Goal: Task Accomplishment & Management: Manage account settings

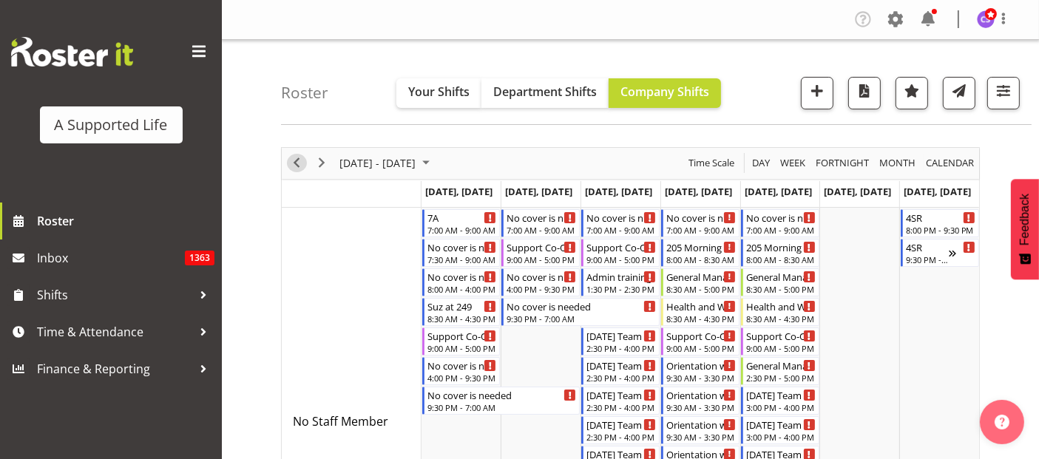
drag, startPoint x: 293, startPoint y: 166, endPoint x: 339, endPoint y: 152, distance: 47.0
click at [293, 166] on span "Previous" at bounding box center [297, 163] width 18 height 18
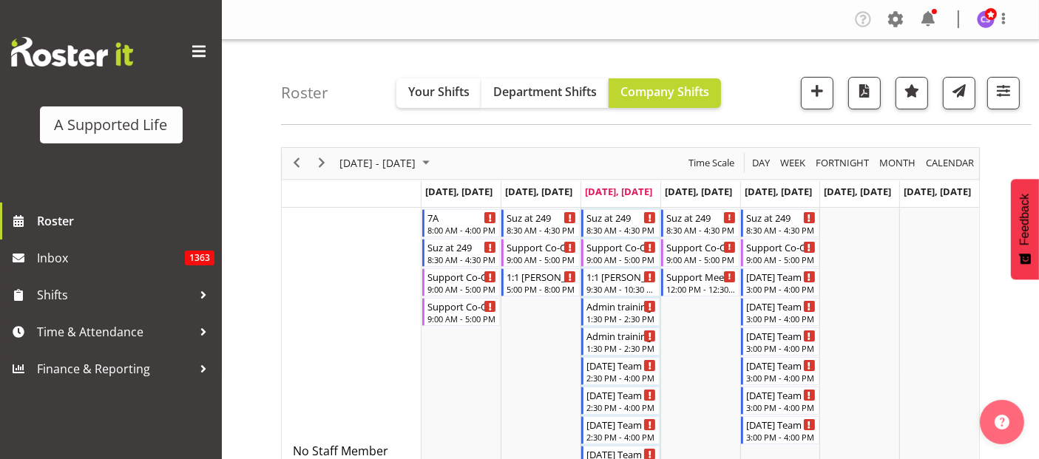
drag, startPoint x: 900, startPoint y: 20, endPoint x: 909, endPoint y: 22, distance: 9.1
click at [900, 20] on span at bounding box center [895, 19] width 24 height 24
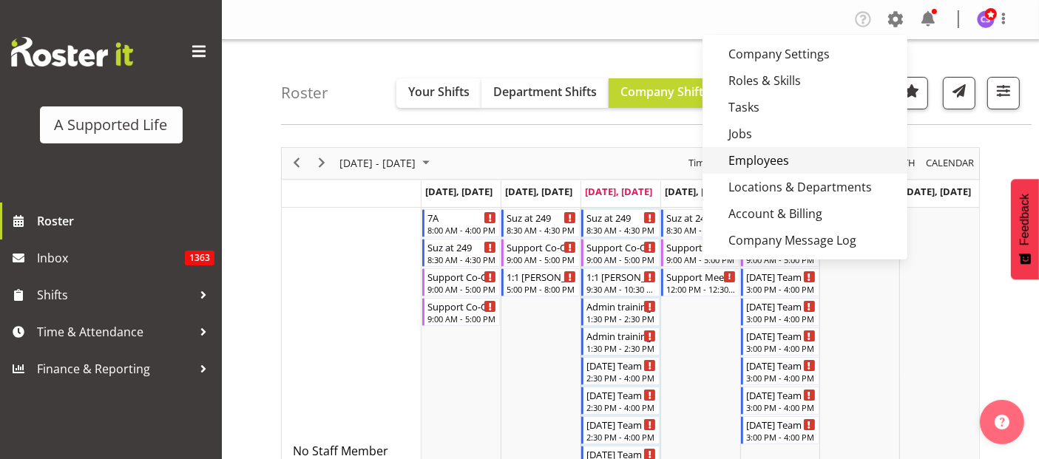
click at [792, 160] on link "Employees" at bounding box center [804, 160] width 205 height 27
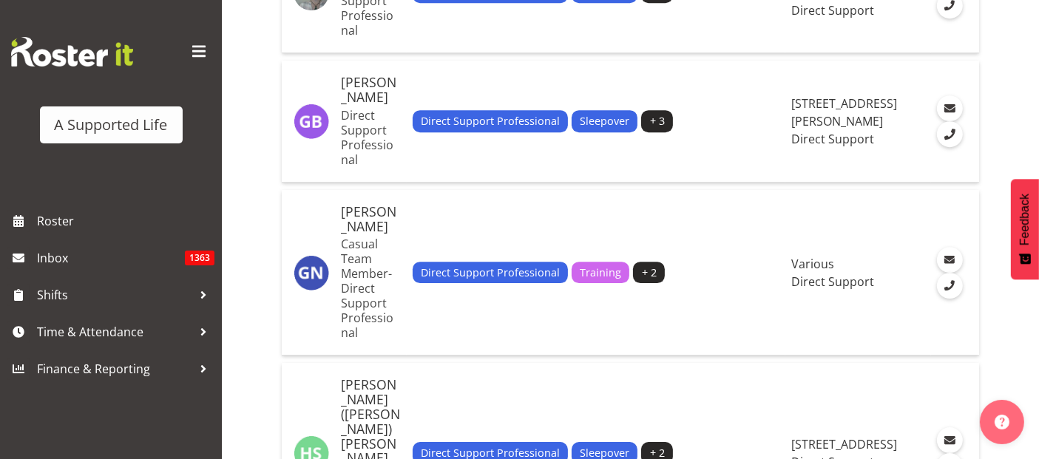
scroll to position [4650, 0]
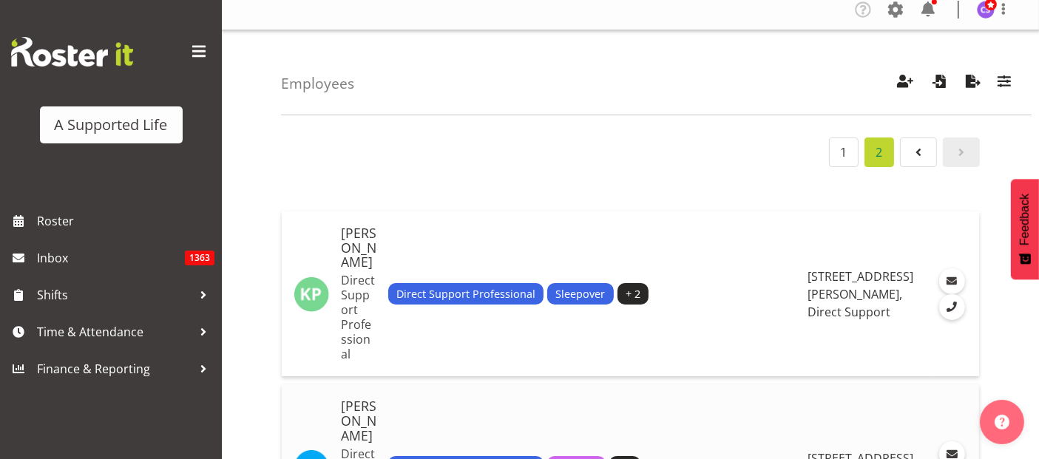
scroll to position [0, 0]
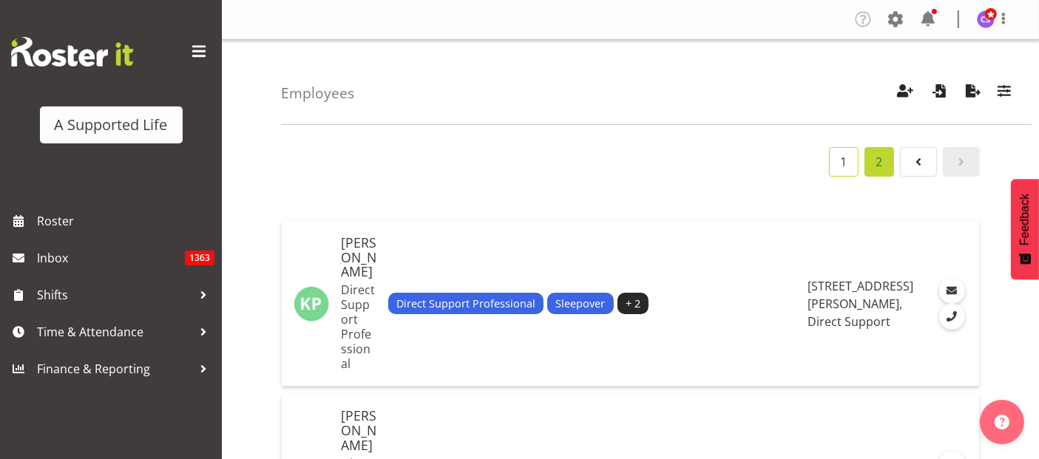
click at [844, 155] on link "1" at bounding box center [844, 162] width 30 height 30
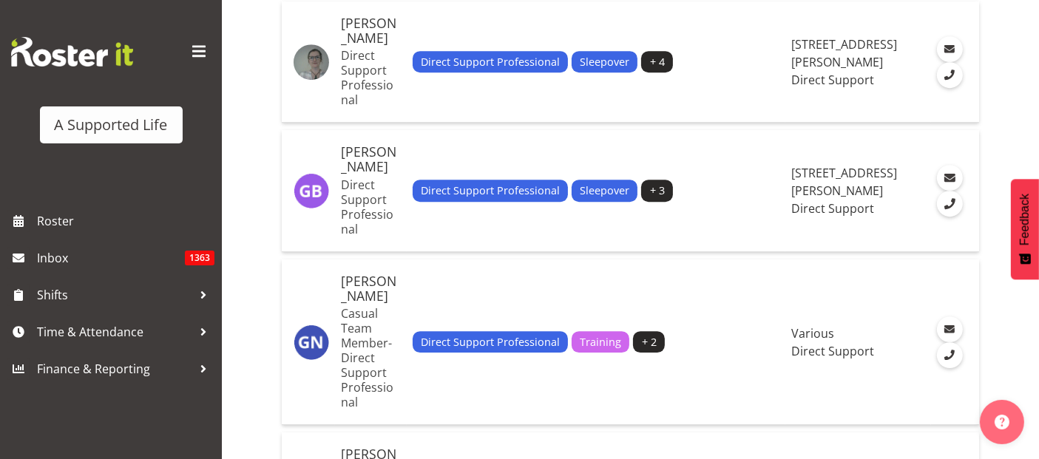
scroll to position [4650, 0]
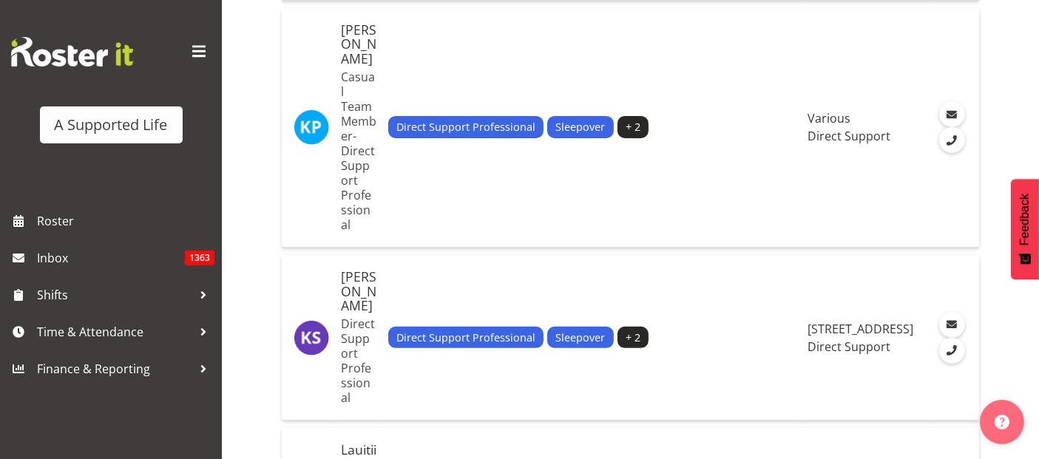
scroll to position [523, 0]
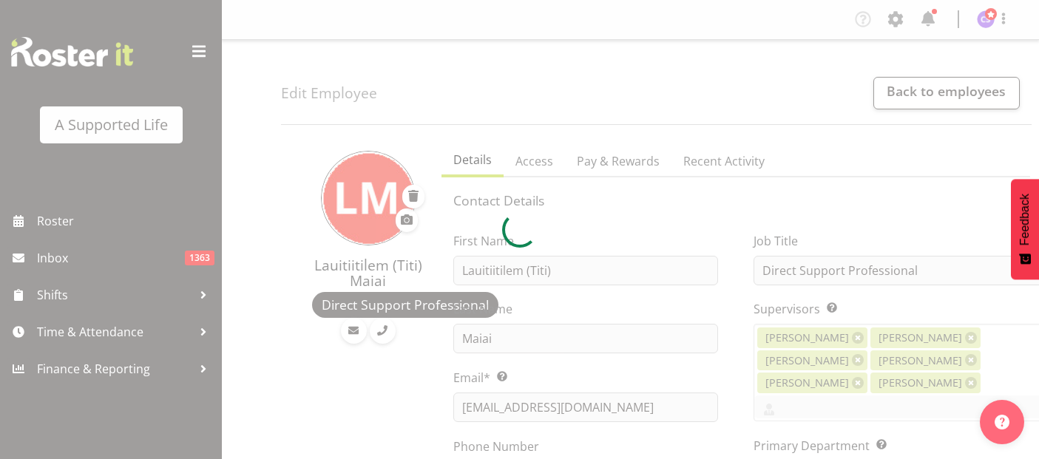
select select "TimelineWeek"
select select
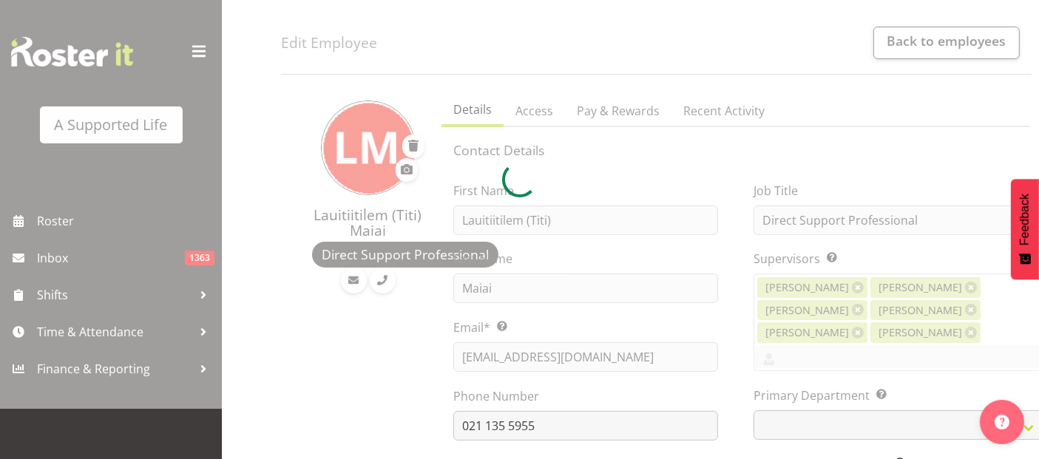
scroll to position [164, 0]
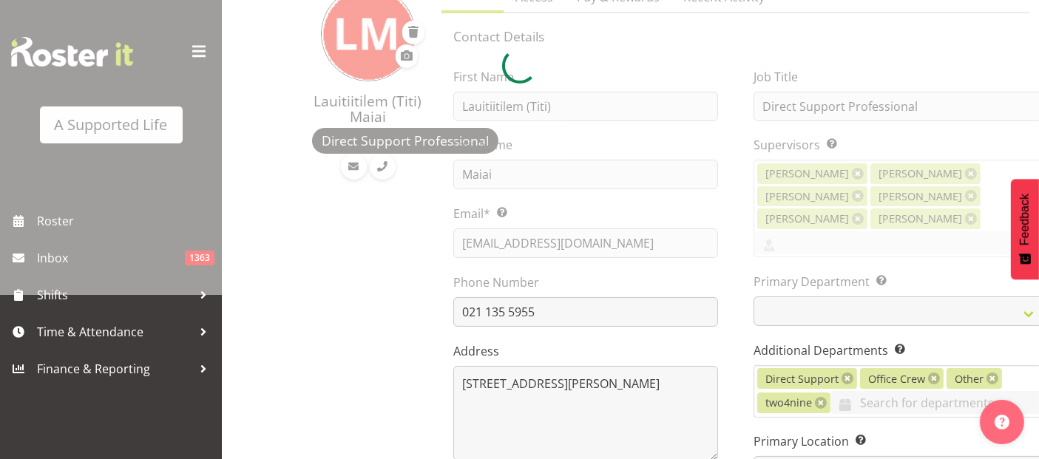
select select
select select "564"
select select "959"
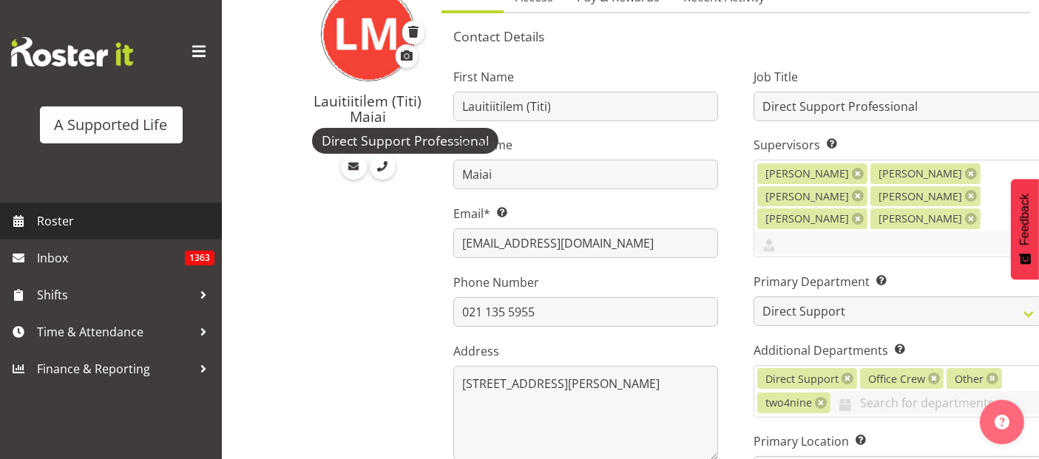
click at [69, 217] on span "Roster" at bounding box center [125, 221] width 177 height 22
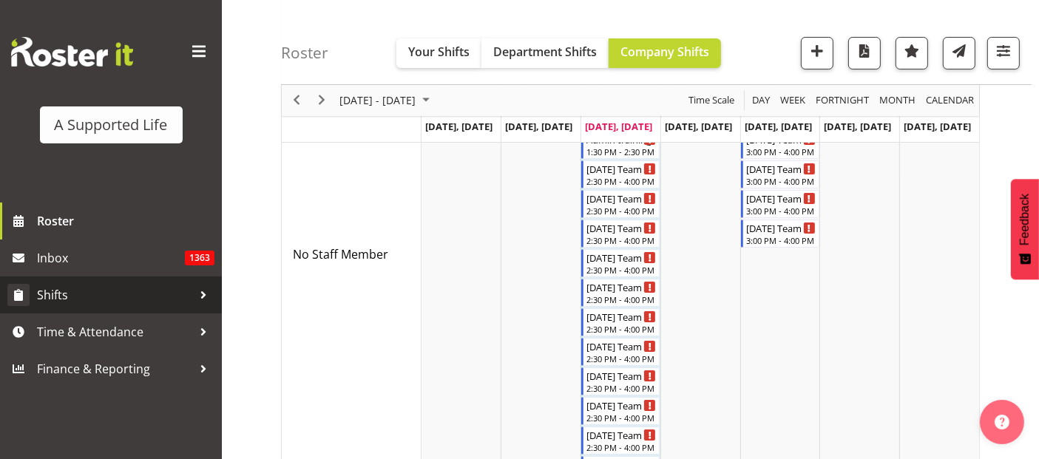
scroll to position [246, 0]
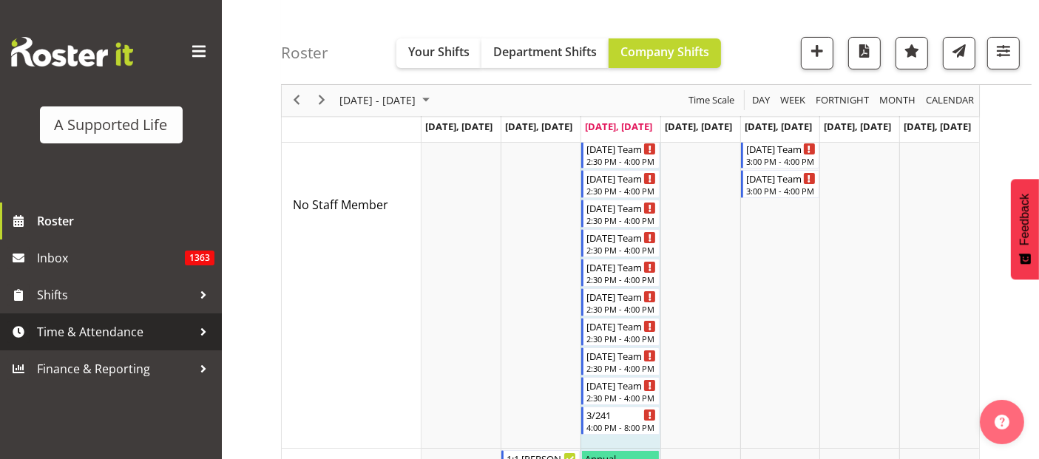
click at [117, 330] on span "Time & Attendance" at bounding box center [114, 332] width 155 height 22
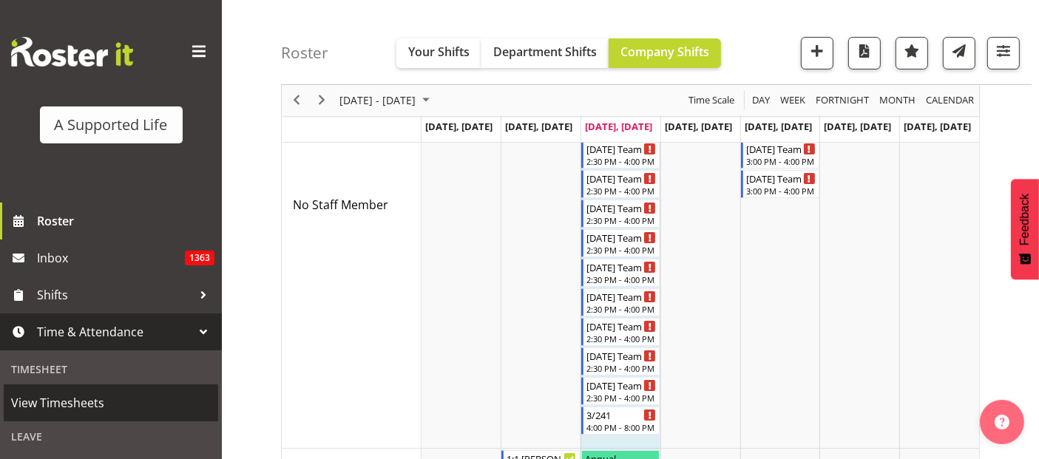
scroll to position [285, 0]
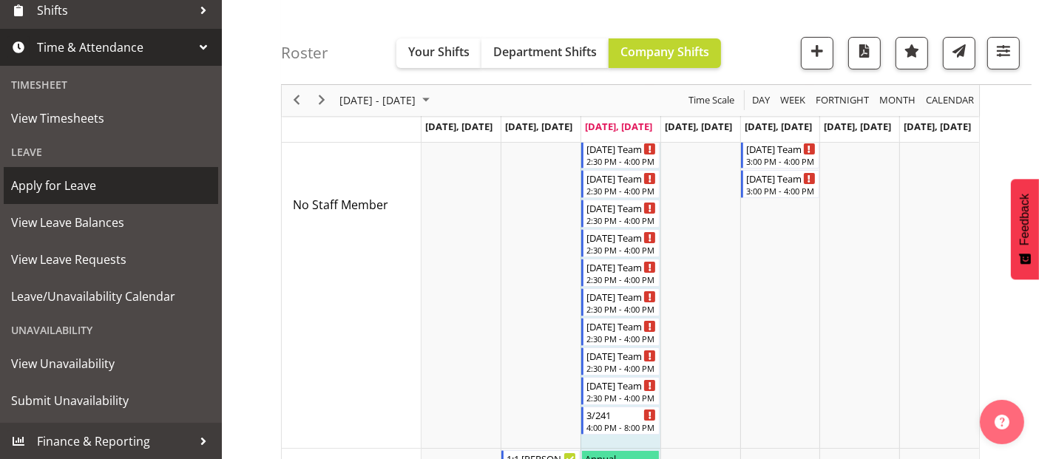
click at [78, 189] on span "Apply for Leave" at bounding box center [111, 185] width 200 height 22
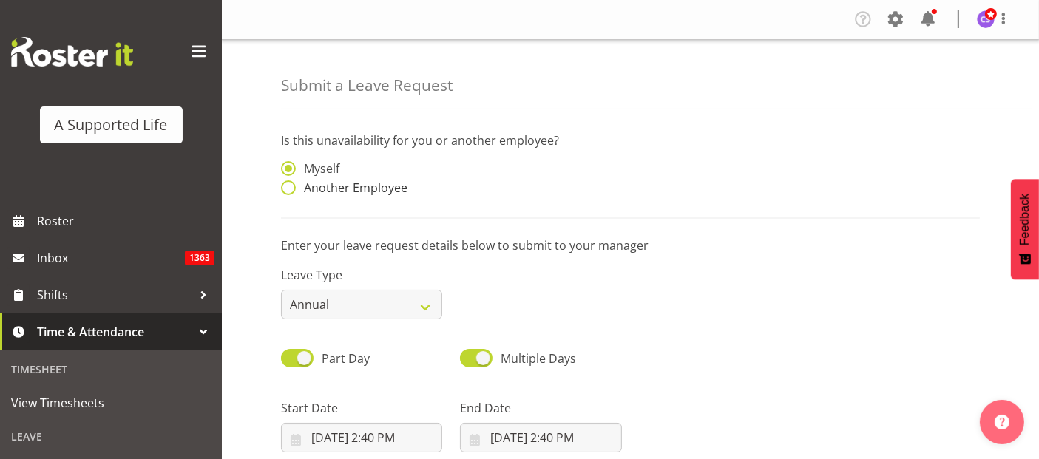
click at [291, 185] on span at bounding box center [288, 187] width 15 height 15
click at [291, 185] on input "Another Employee" at bounding box center [286, 188] width 10 height 10
radio input "true"
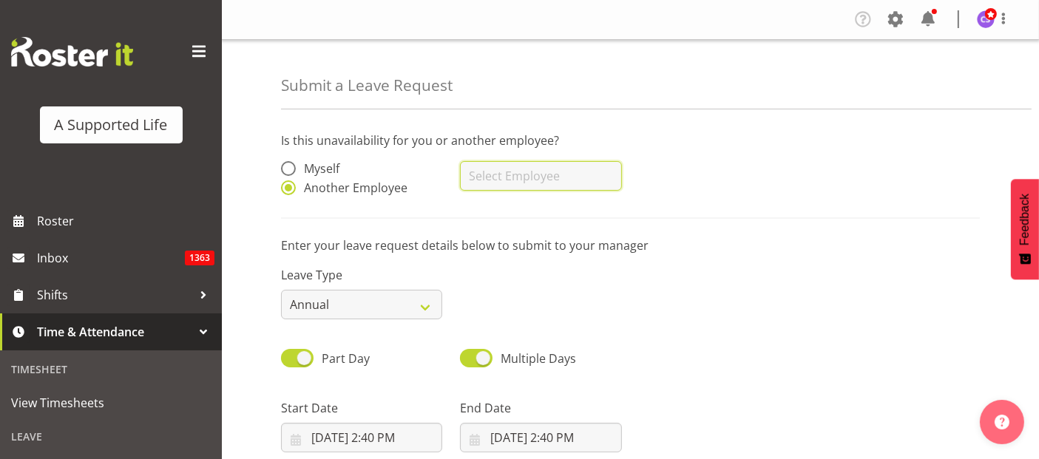
click at [522, 178] on input "text" at bounding box center [540, 176] width 161 height 30
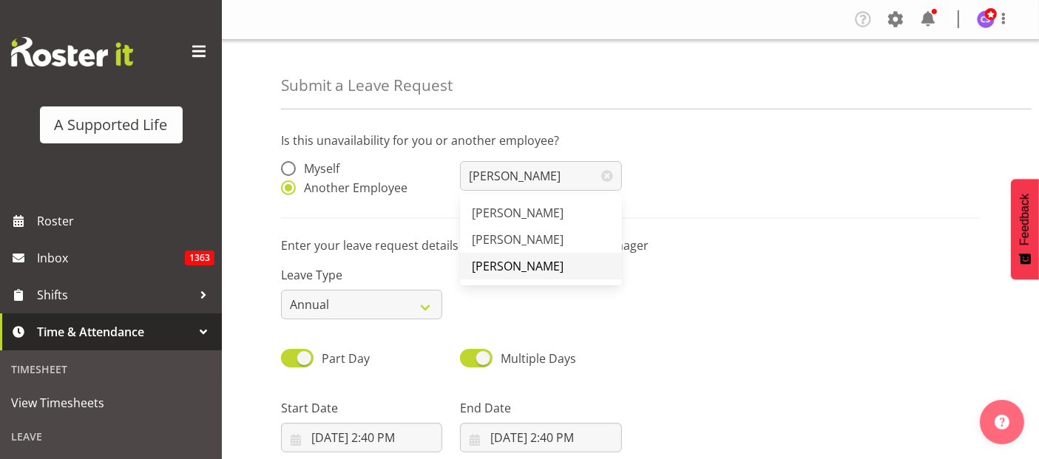
click at [559, 269] on span "[PERSON_NAME]" at bounding box center [518, 266] width 92 height 16
type input "[PERSON_NAME]"
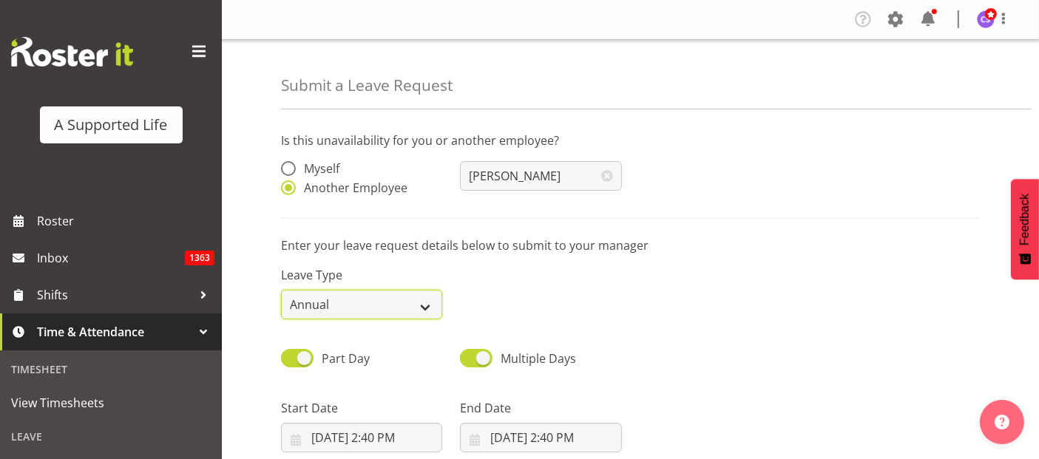
click at [424, 302] on select "Annual Sick Bereavement Domestic Violence Parental Jury Service Day In Lieu Oth…" at bounding box center [361, 305] width 161 height 30
select select "Sick"
click at [281, 290] on select "Annual Sick Bereavement Domestic Violence Parental Jury Service Day In Lieu Oth…" at bounding box center [361, 305] width 161 height 30
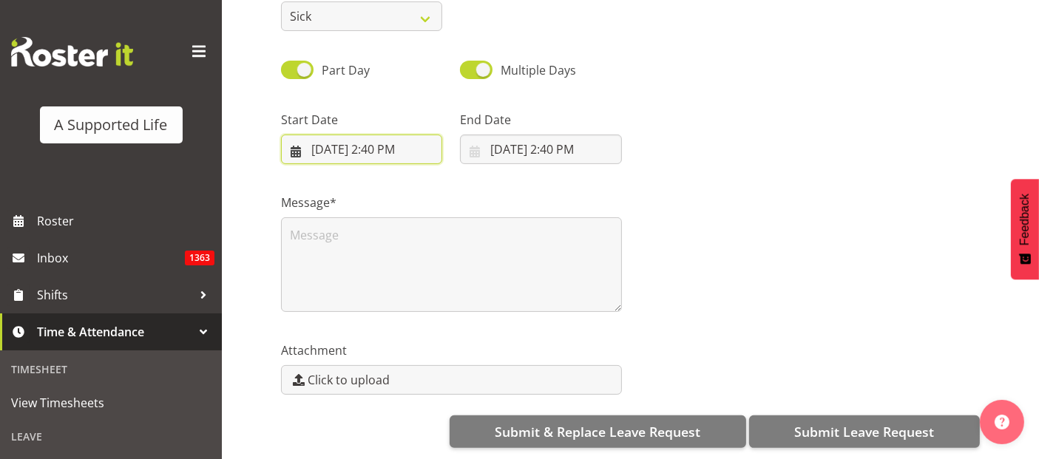
click at [379, 145] on input "10/1/2025, 2:40 PM" at bounding box center [361, 150] width 161 height 30
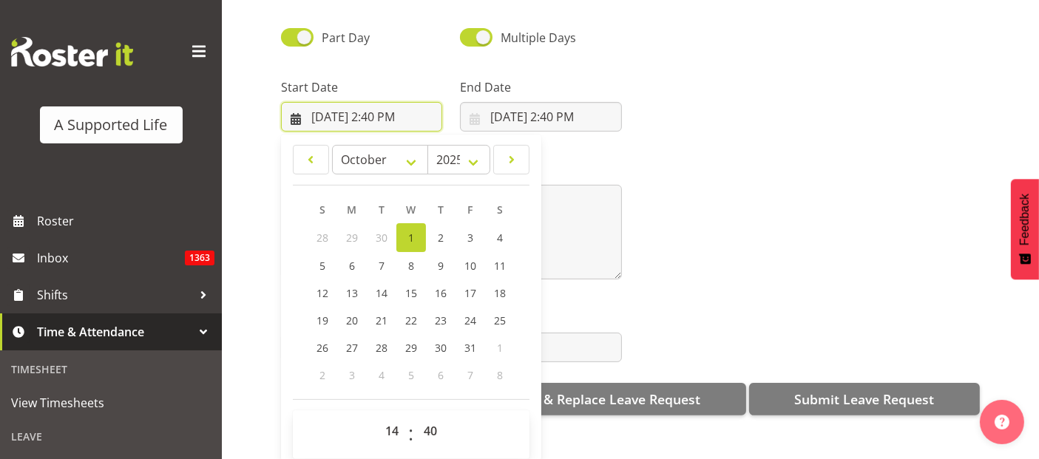
scroll to position [42, 0]
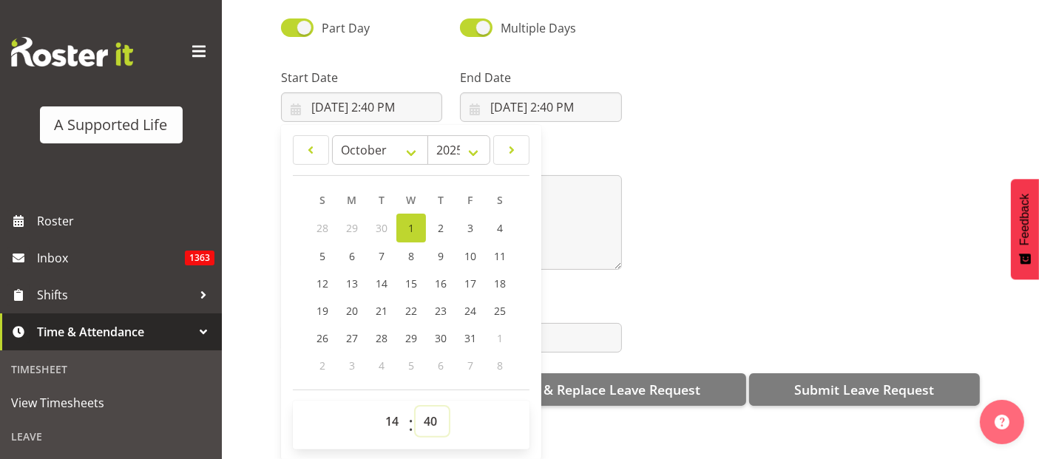
click at [434, 407] on select "00 01 02 03 04 05 06 07 08 09 10 11 12 13 14 15 16 17 18 19 20 21 22 23 24 25 2…" at bounding box center [431, 422] width 33 height 30
select select "30"
click at [415, 407] on select "00 01 02 03 04 05 06 07 08 09 10 11 12 13 14 15 16 17 18 19 20 21 22 23 24 25 2…" at bounding box center [431, 422] width 33 height 30
type input "10/1/2025, 2:30 PM"
click at [546, 98] on input "10/1/2025, 2:40 PM" at bounding box center [540, 107] width 161 height 30
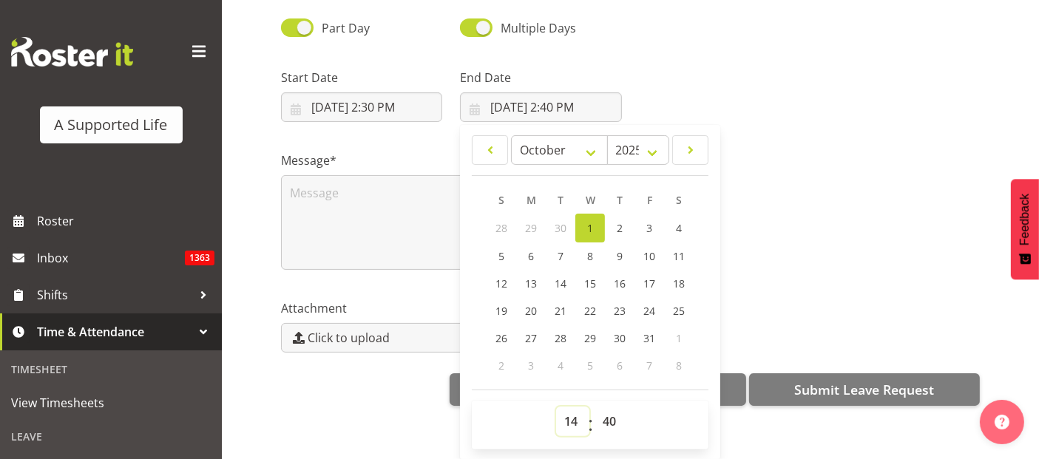
drag, startPoint x: 566, startPoint y: 402, endPoint x: 565, endPoint y: 394, distance: 8.2
click at [566, 407] on select "00 01 02 03 04 05 06 07 08 09 10 11 12 13 14 15 16 17 18 19 20 21 22 23" at bounding box center [572, 422] width 33 height 30
select select "16"
click at [556, 407] on select "00 01 02 03 04 05 06 07 08 09 10 11 12 13 14 15 16 17 18 19 20 21 22 23" at bounding box center [572, 422] width 33 height 30
type input "10/1/2025, 4:40 PM"
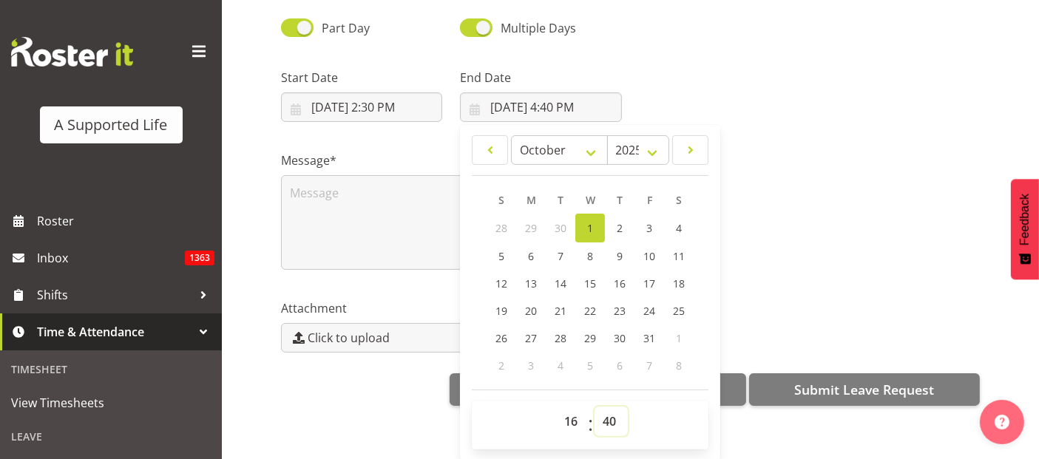
click at [611, 411] on select "00 01 02 03 04 05 06 07 08 09 10 11 12 13 14 15 16 17 18 19 20 21 22 23 24 25 2…" at bounding box center [610, 422] width 33 height 30
select select "0"
click at [594, 407] on select "00 01 02 03 04 05 06 07 08 09 10 11 12 13 14 15 16 17 18 19 20 21 22 23 24 25 2…" at bounding box center [610, 422] width 33 height 30
type input "10/1/2025, 4:00 PM"
click at [356, 203] on textarea at bounding box center [451, 222] width 341 height 95
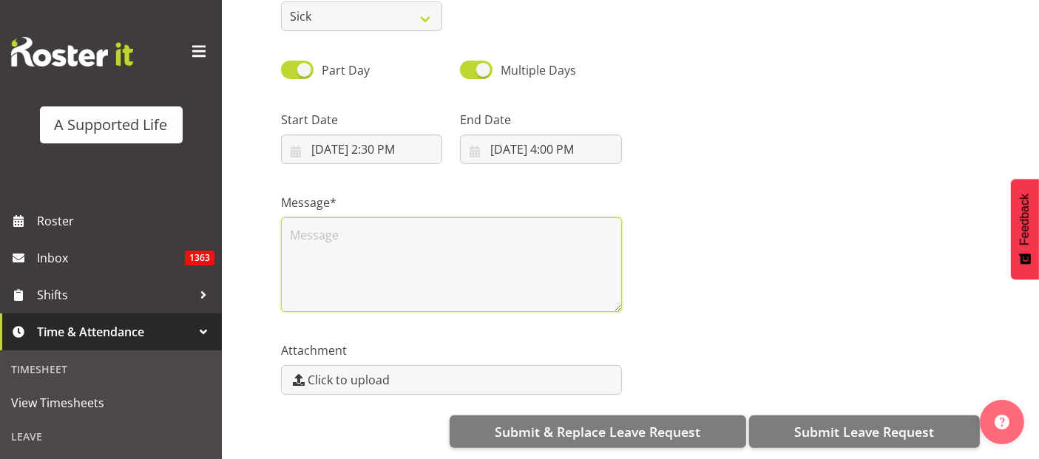
scroll to position [0, 0]
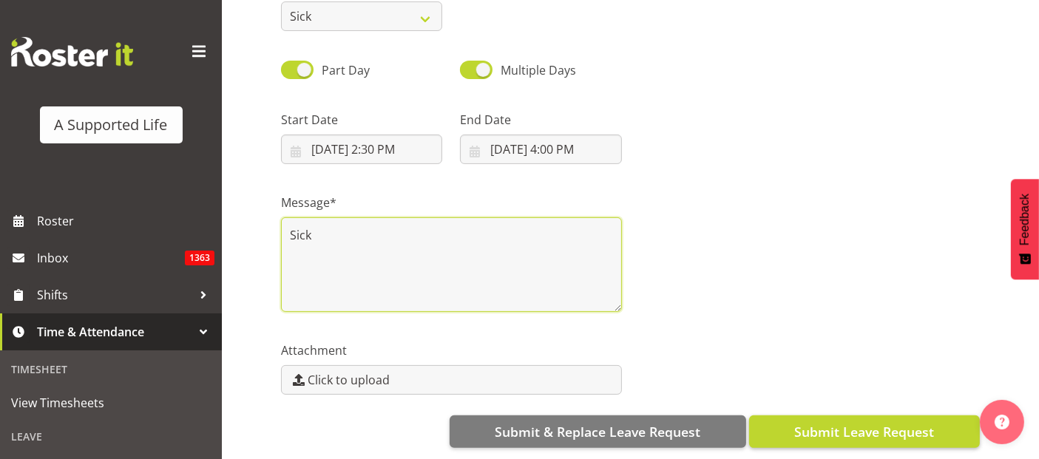
type textarea "Sick"
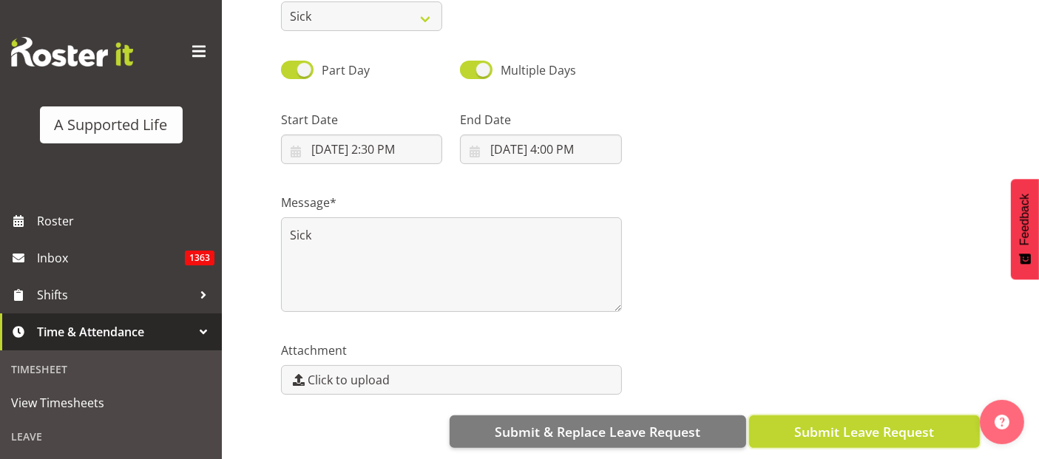
click at [869, 422] on span "Submit Leave Request" at bounding box center [864, 431] width 140 height 19
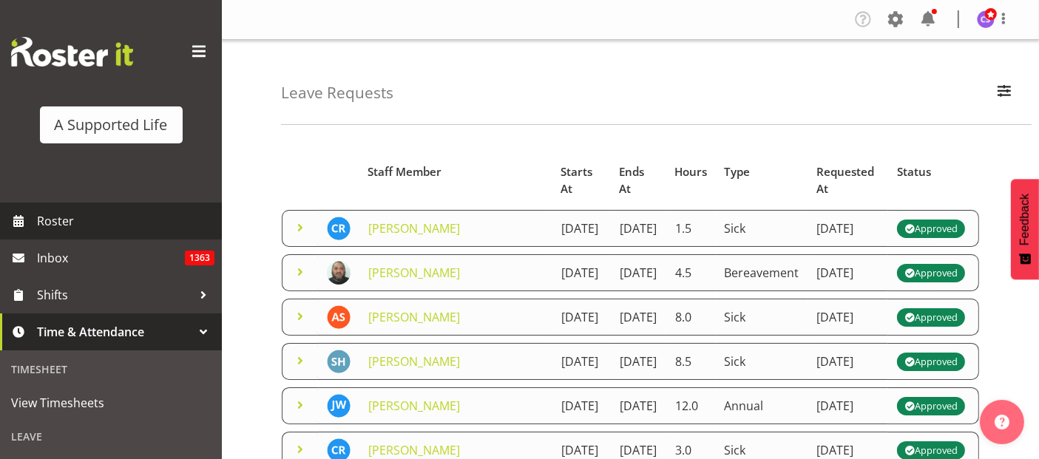
click at [52, 217] on span "Roster" at bounding box center [125, 221] width 177 height 22
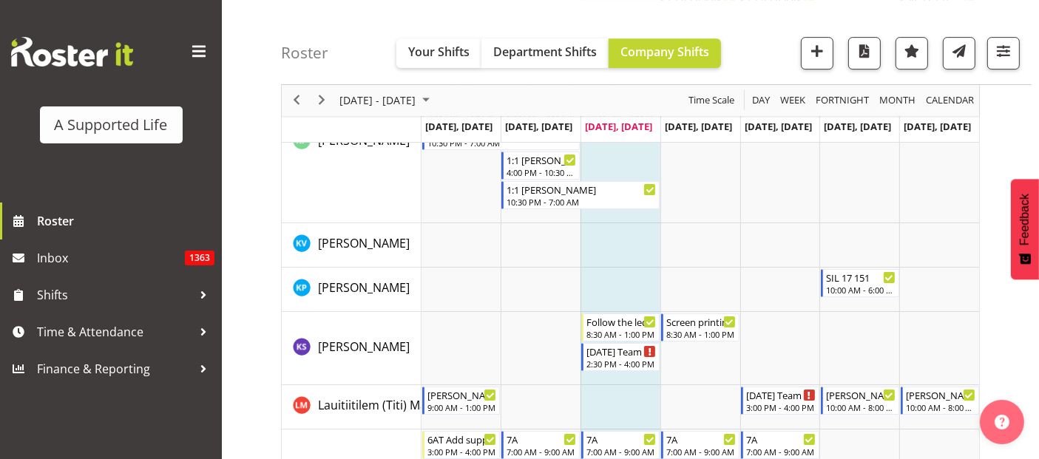
scroll to position [4764, 0]
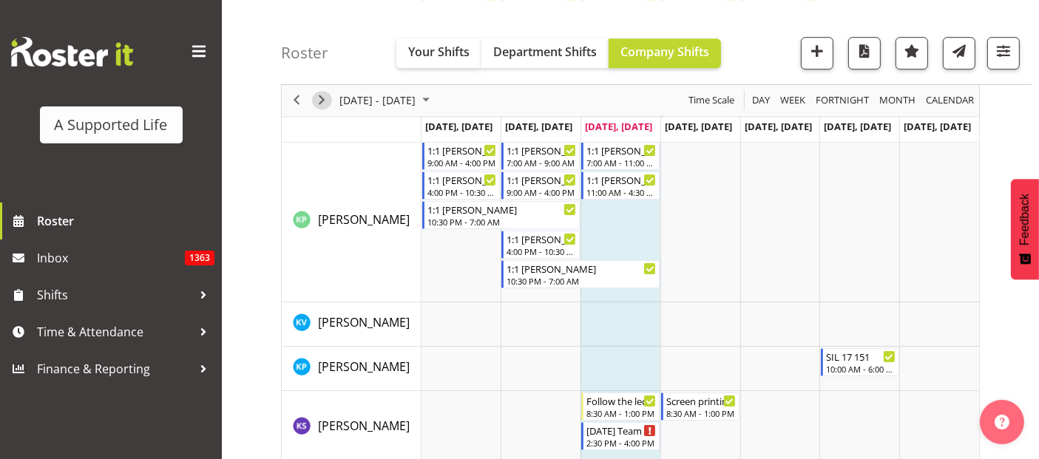
click at [322, 100] on span "Next" at bounding box center [322, 101] width 18 height 18
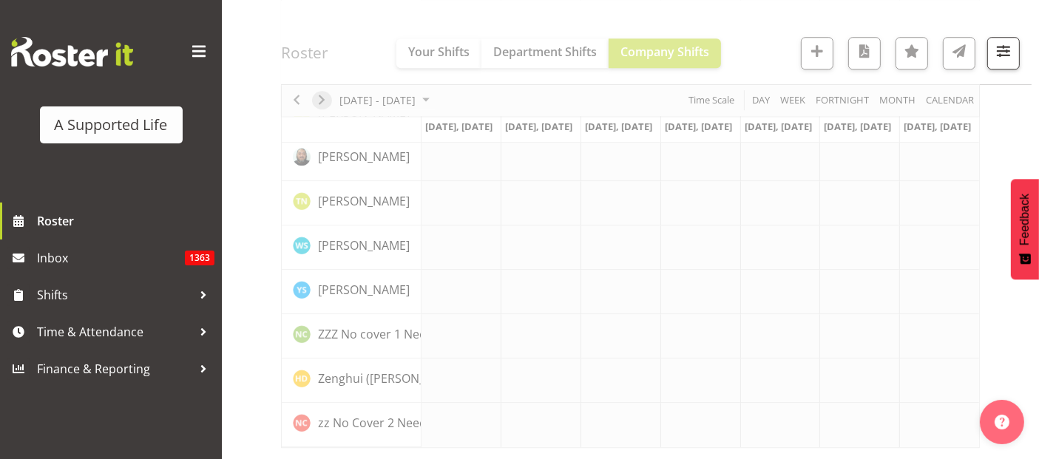
scroll to position [4238, 0]
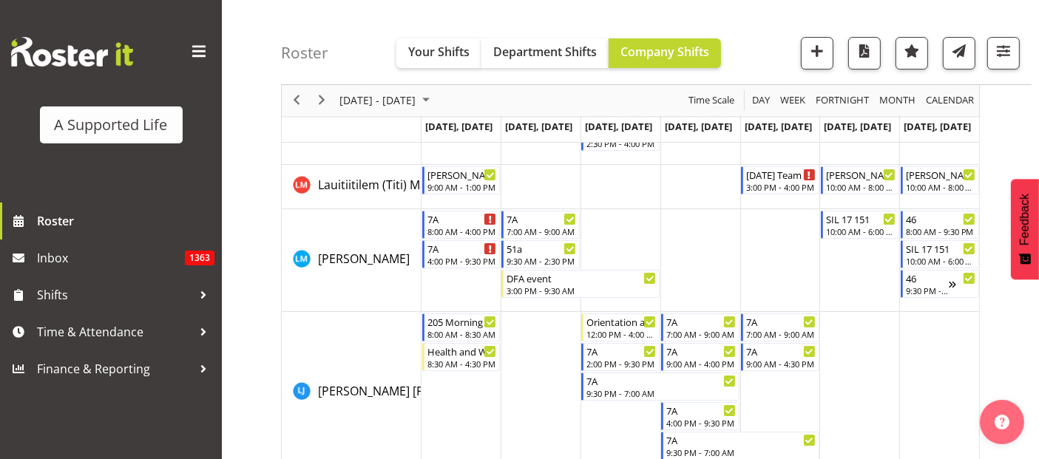
scroll to position [8429, 0]
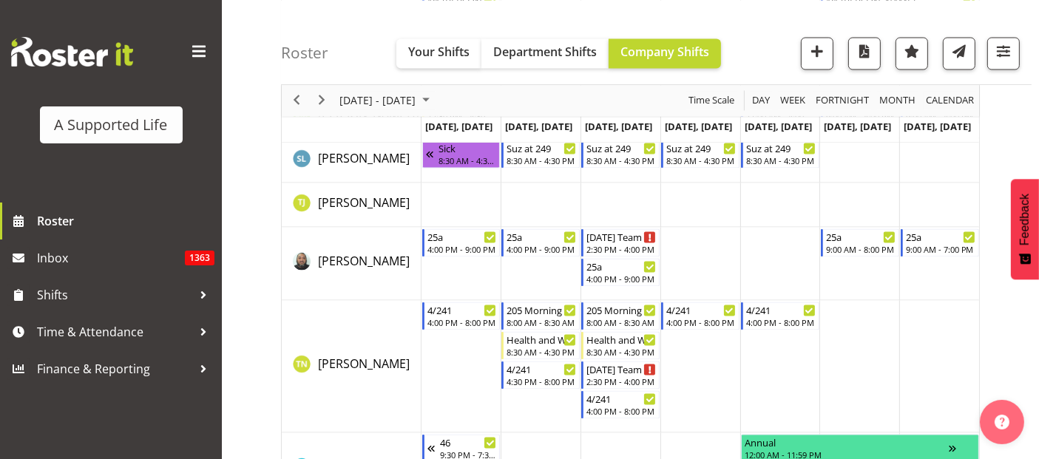
click at [560, 288] on td "Timeline Week of October 8, 2025" at bounding box center [540, 263] width 80 height 73
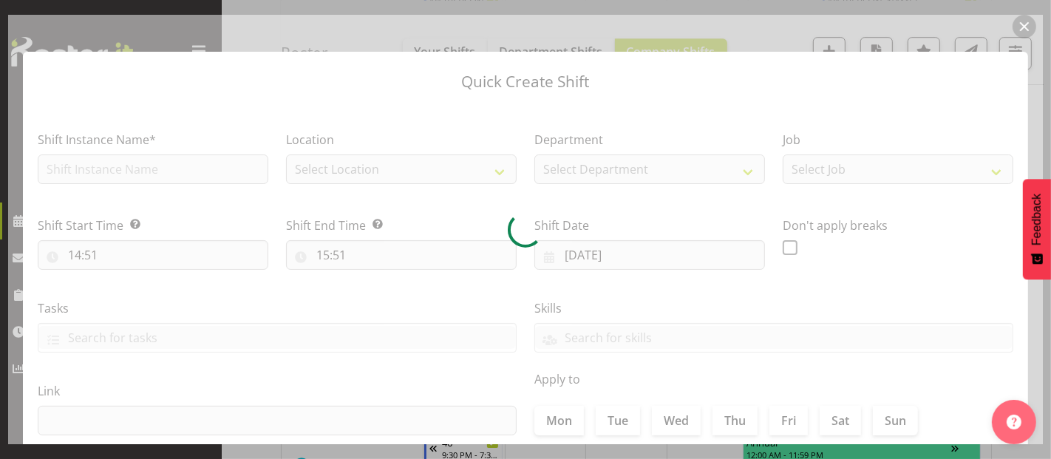
type input "07/10/2025"
checkbox input "true"
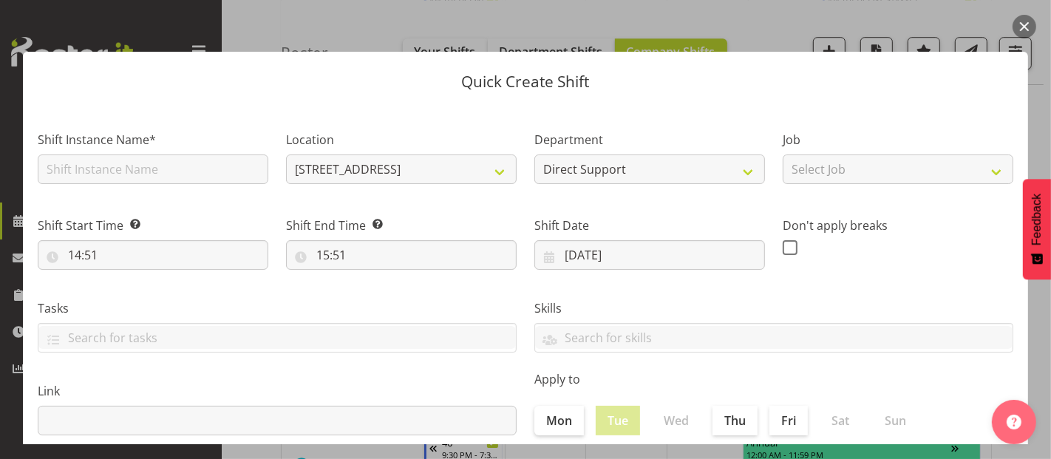
click at [725, 30] on div "Quick Create Shift Shift Instance Name* Location 25a Castaing Crescent 1.241 Ed…" at bounding box center [525, 230] width 1035 height 430
click at [1024, 22] on button "button" at bounding box center [1025, 27] width 24 height 24
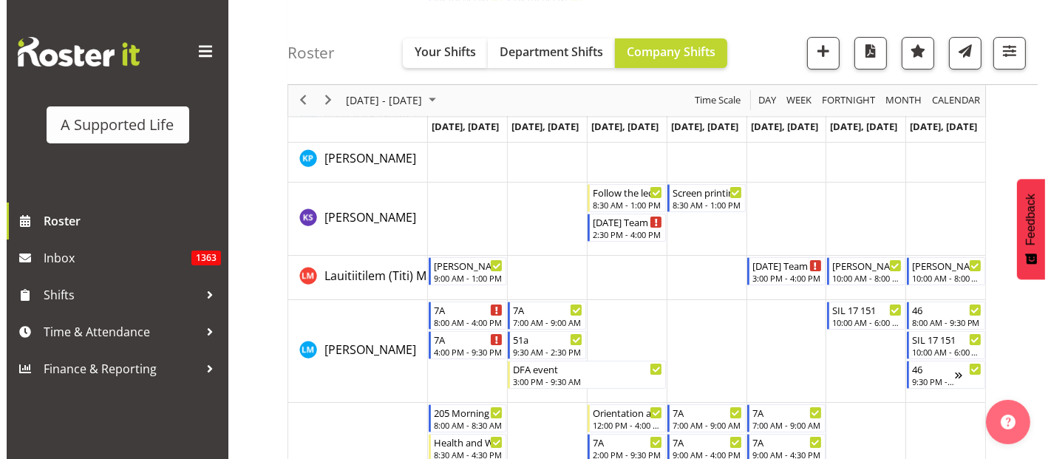
scroll to position [4980, 0]
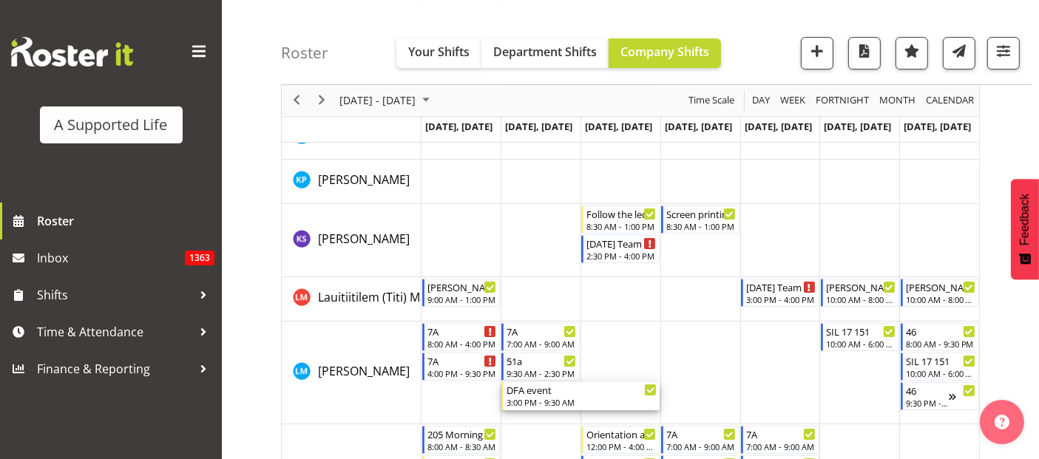
click at [560, 390] on div "DFA event" at bounding box center [581, 389] width 150 height 15
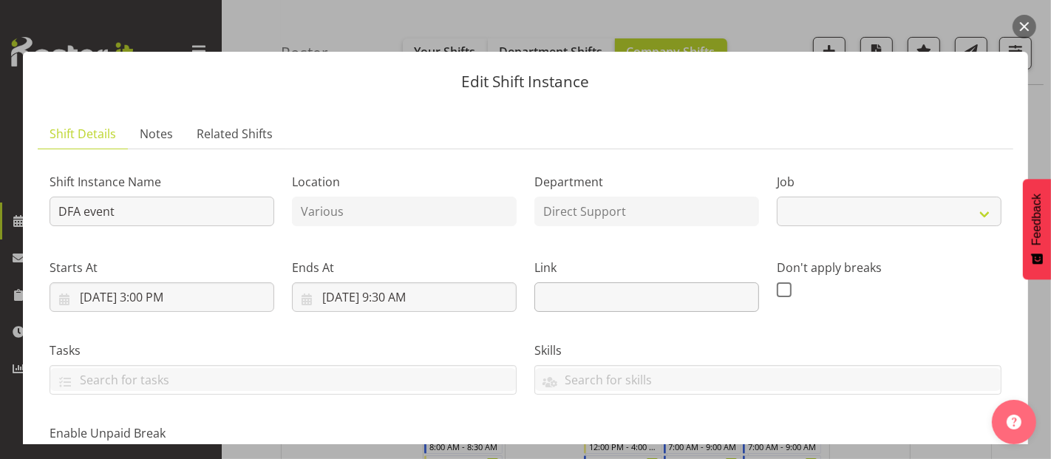
select select "4112"
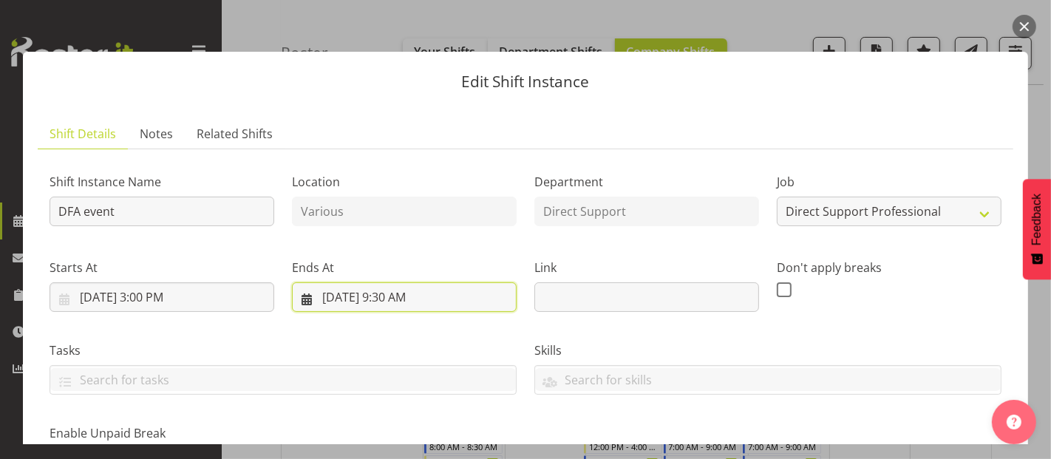
click at [356, 301] on input "10/8/2025, 9:30 AM" at bounding box center [404, 297] width 225 height 30
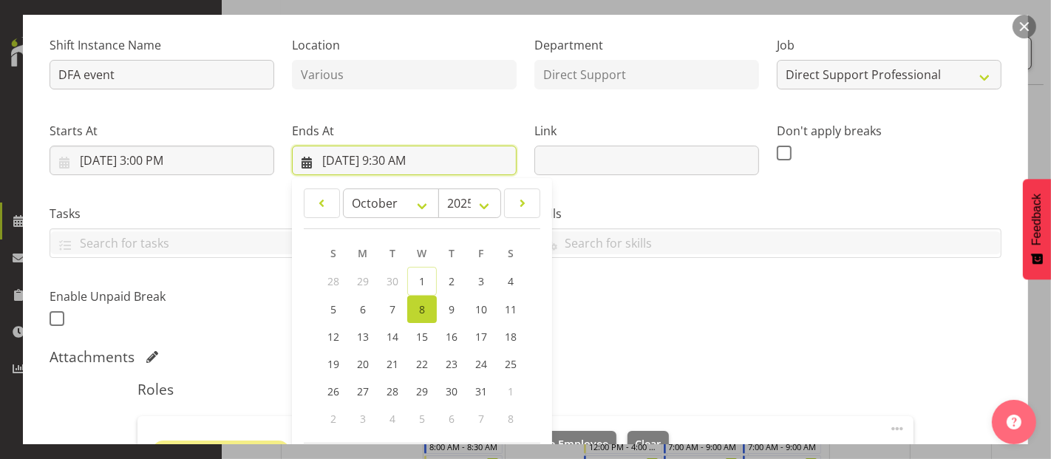
scroll to position [328, 0]
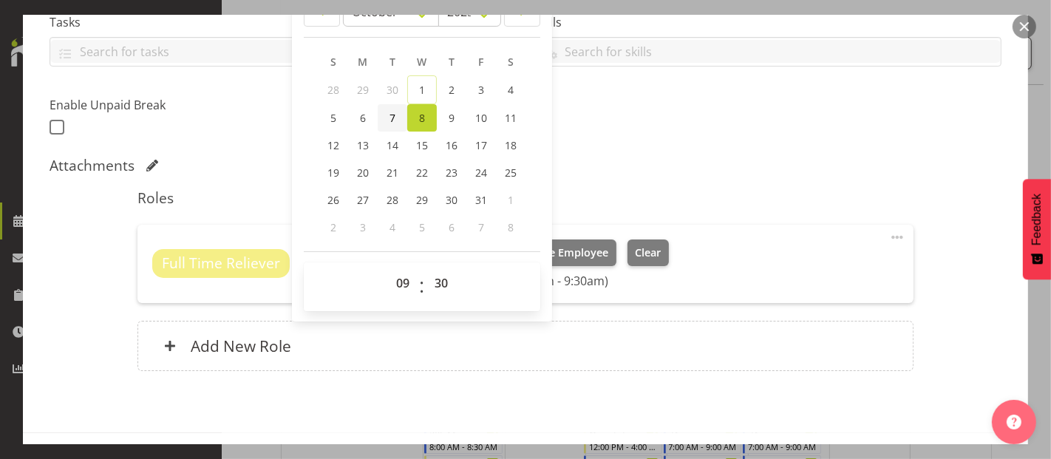
click at [390, 116] on span "7" at bounding box center [393, 118] width 6 height 14
type input "10/7/2025, 9:30 AM"
click at [804, 151] on div "Shift Instance Name DFA event Location Various Department Direct Support Job Cr…" at bounding box center [526, 111] width 952 height 556
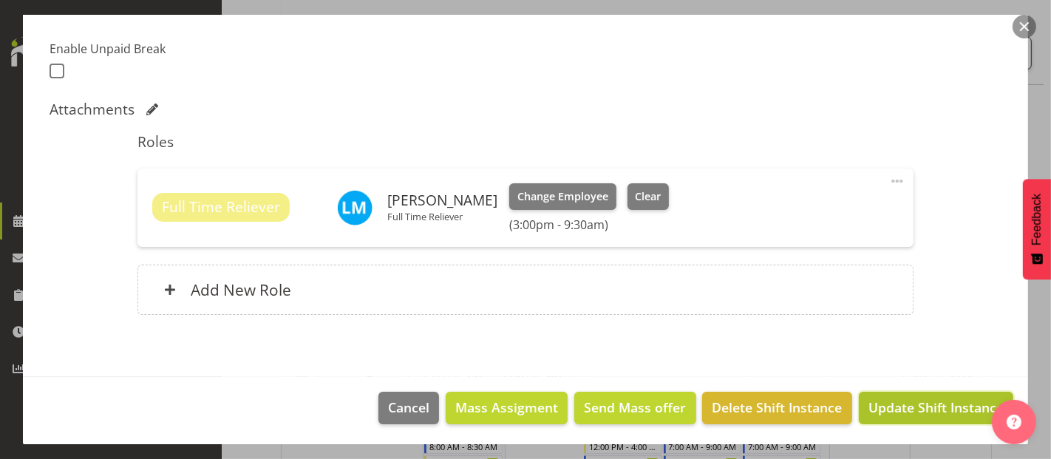
click at [946, 408] on span "Update Shift Instance" at bounding box center [936, 407] width 135 height 19
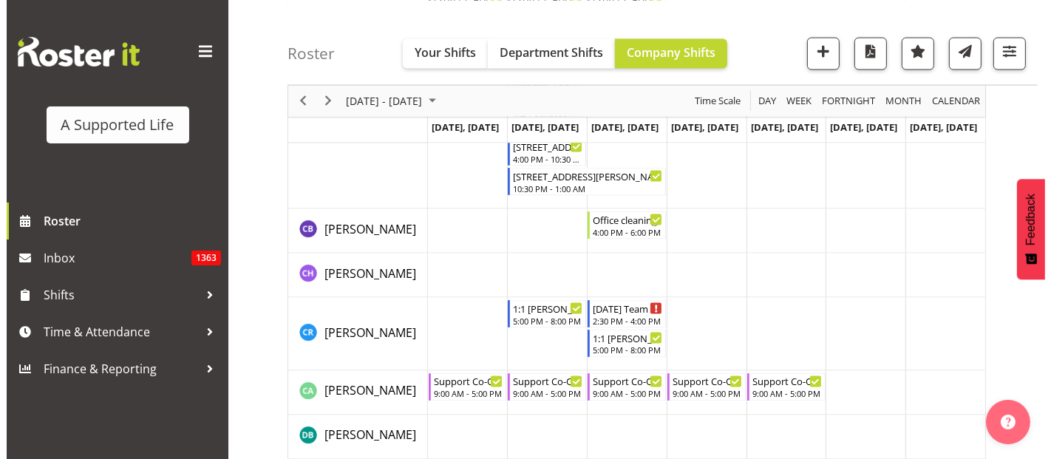
scroll to position [2433, 0]
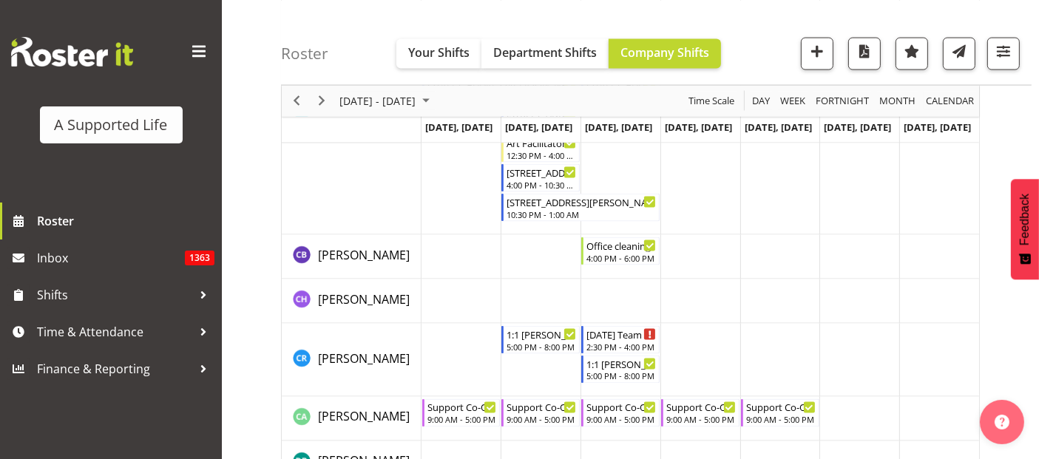
click at [523, 369] on td "Timeline Week of October 8, 2025" at bounding box center [540, 360] width 80 height 73
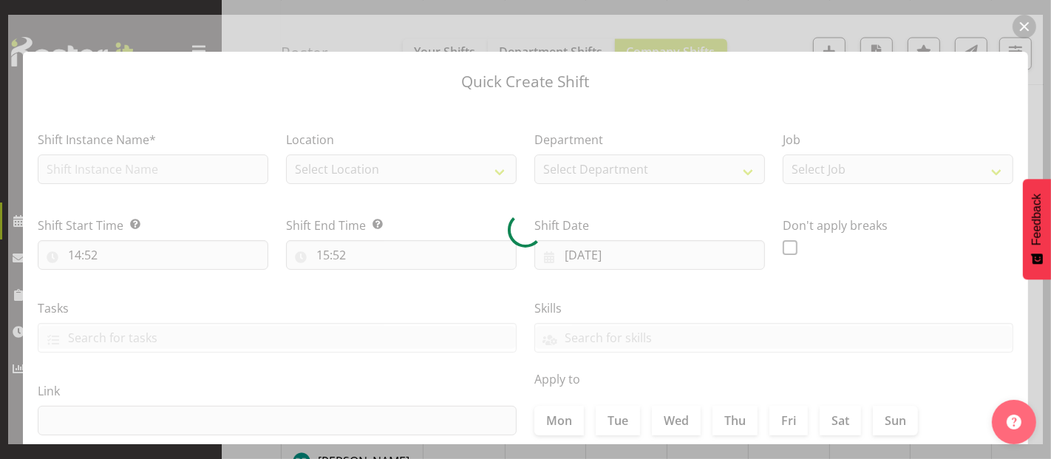
type input "07/10/2025"
checkbox input "true"
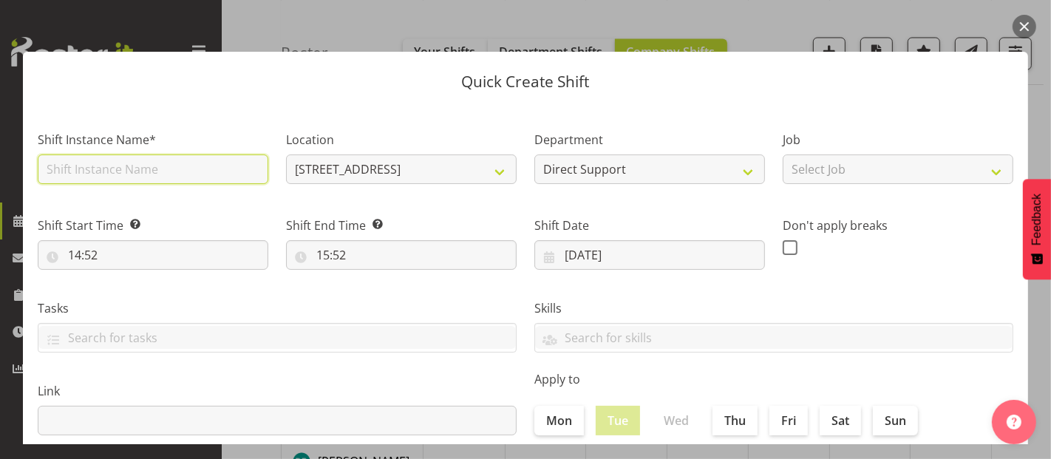
click at [134, 174] on input "text" at bounding box center [153, 170] width 231 height 30
type input "DFA Event"
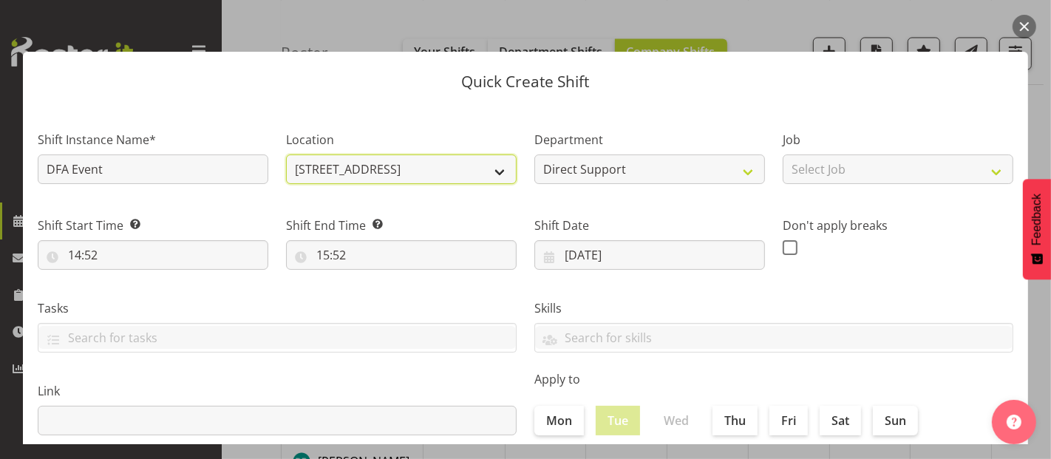
click at [488, 174] on select "157A View Road 1.241 Edmonton Road 1/23 Taitua Drive 12b Coletta Lane 102 Linco…" at bounding box center [401, 170] width 231 height 30
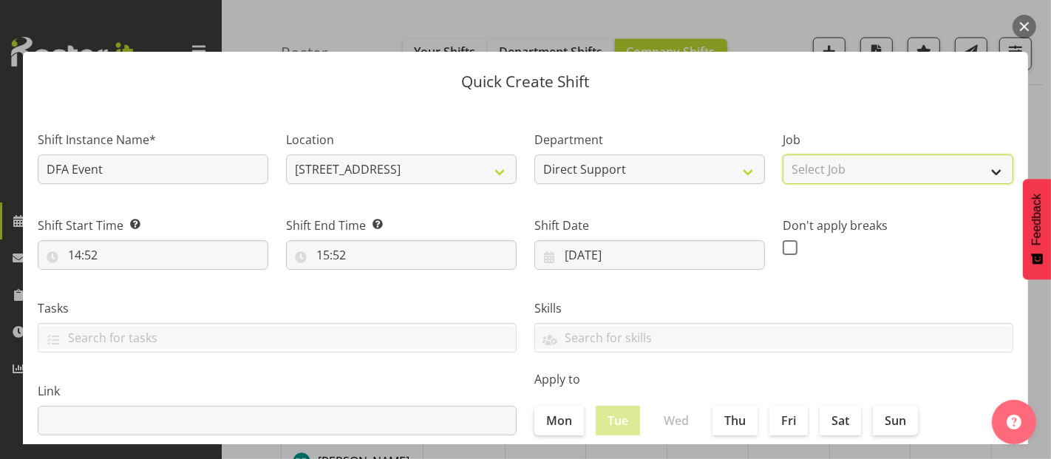
click at [863, 175] on select "Select Job Accounts and Payroll Admin Support Aspirations and Support Facilitat…" at bounding box center [898, 170] width 231 height 30
select select "4112"
click at [783, 155] on select "Select Job Accounts and Payroll Admin Support Aspirations and Support Facilitat…" at bounding box center [898, 170] width 231 height 30
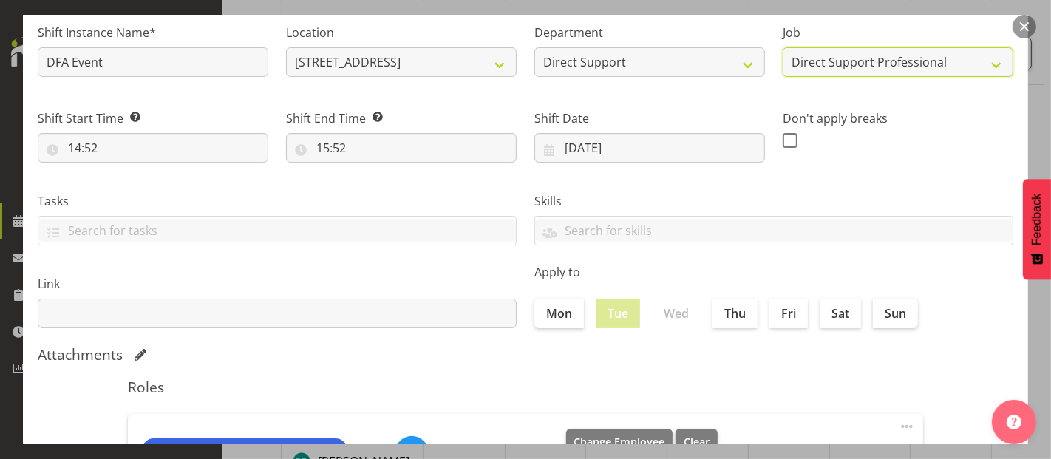
scroll to position [164, 0]
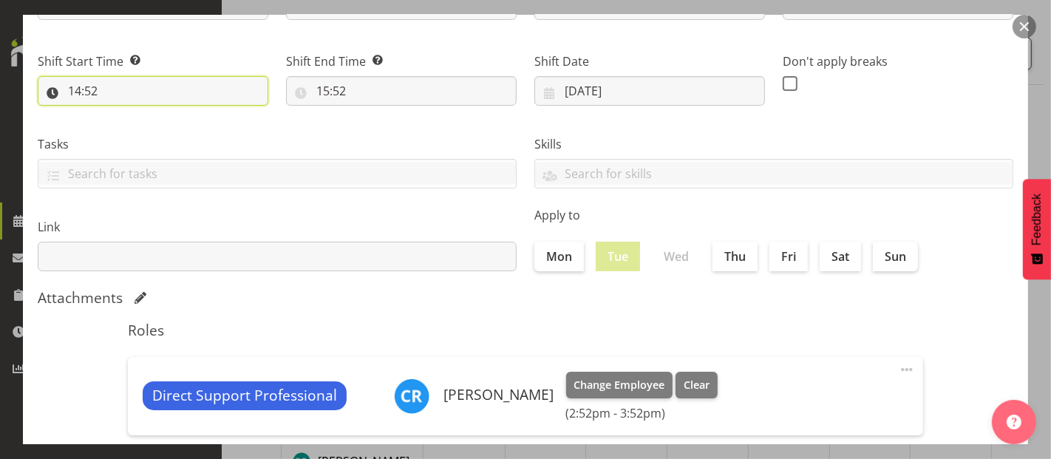
click at [160, 86] on input "14:52" at bounding box center [153, 91] width 231 height 30
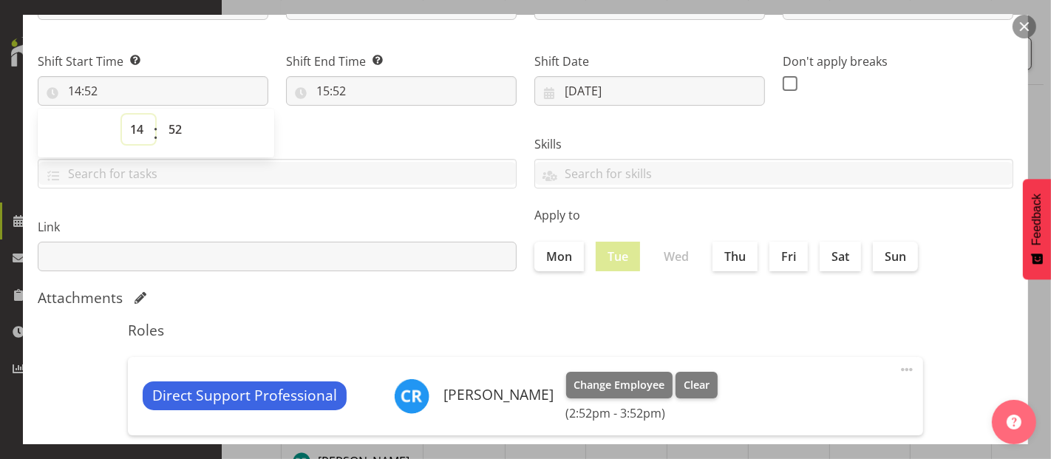
click at [143, 123] on select "00 01 02 03 04 05 06 07 08 09 10 11 12 13 14 15 16 17 18 19 20 21 22 23" at bounding box center [138, 130] width 33 height 30
select select "15"
click at [122, 115] on select "00 01 02 03 04 05 06 07 08 09 10 11 12 13 14 15 16 17 18 19 20 21 22 23" at bounding box center [138, 130] width 33 height 30
type input "15:52"
click at [175, 129] on select "00 01 02 03 04 05 06 07 08 09 10 11 12 13 14 15 16 17 18 19 20 21 22 23 24 25 2…" at bounding box center [176, 130] width 33 height 30
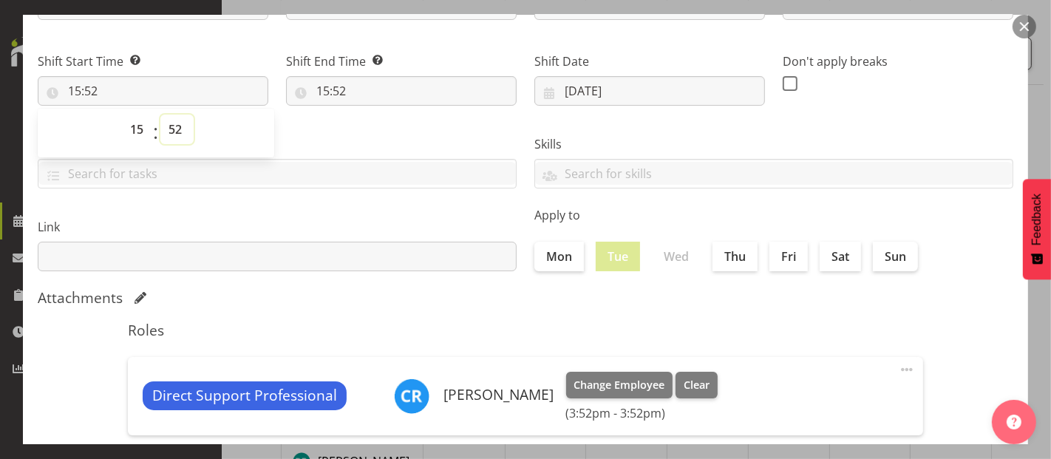
select select "0"
click at [160, 115] on select "00 01 02 03 04 05 06 07 08 09 10 11 12 13 14 15 16 17 18 19 20 21 22 23 24 25 2…" at bounding box center [176, 130] width 33 height 30
type input "15:00"
click at [353, 88] on input "15:52" at bounding box center [401, 91] width 231 height 30
click at [386, 132] on select "00 01 02 03 04 05 06 07 08 09 10 11 12 13 14 15 16 17 18 19 20 21 22 23" at bounding box center [386, 130] width 33 height 30
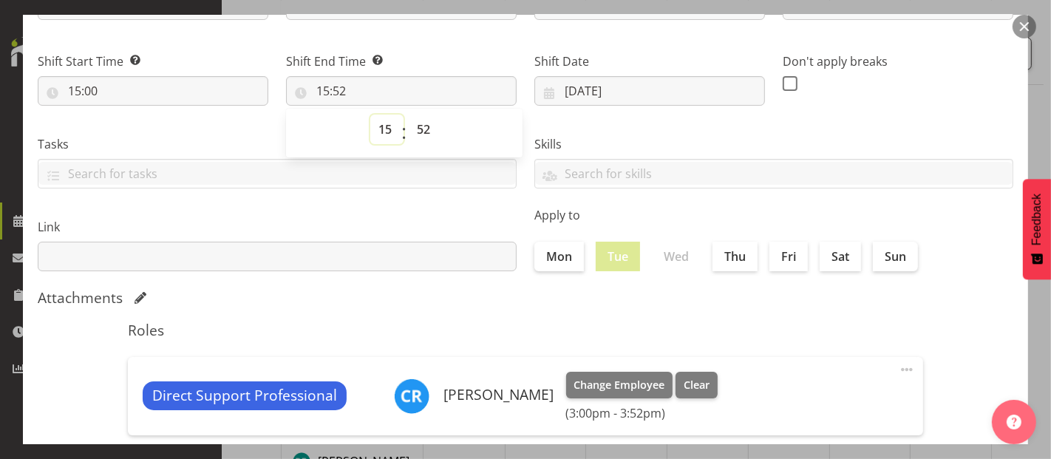
select select "17"
click at [370, 115] on select "00 01 02 03 04 05 06 07 08 09 10 11 12 13 14 15 16 17 18 19 20 21 22 23" at bounding box center [386, 130] width 33 height 30
type input "17:52"
click at [421, 125] on select "00 01 02 03 04 05 06 07 08 09 10 11 12 13 14 15 16 17 18 19 20 21 22 23 24 25 2…" at bounding box center [425, 130] width 33 height 30
select select "0"
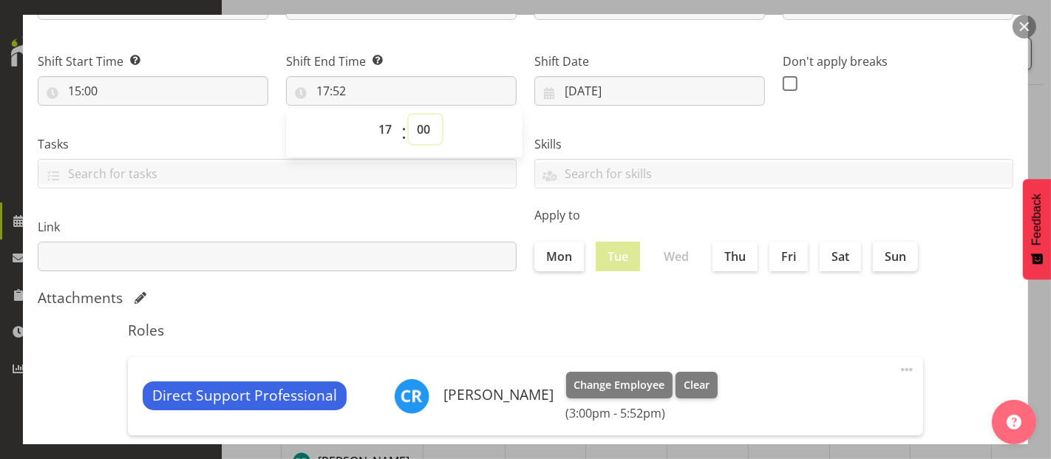
click at [409, 115] on select "00 01 02 03 04 05 06 07 08 09 10 11 12 13 14 15 16 17 18 19 20 21 22 23 24 25 2…" at bounding box center [425, 130] width 33 height 30
type input "17:00"
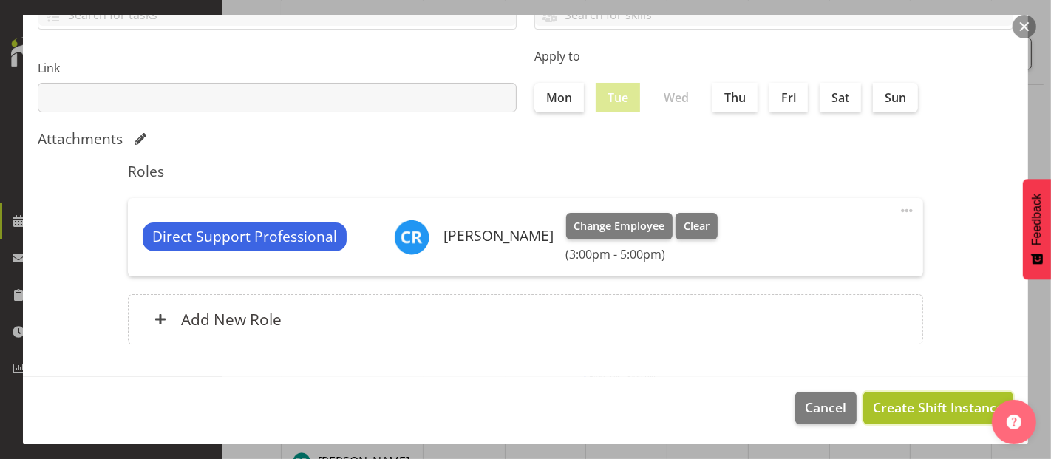
click at [929, 402] on span "Create Shift Instance" at bounding box center [938, 407] width 131 height 19
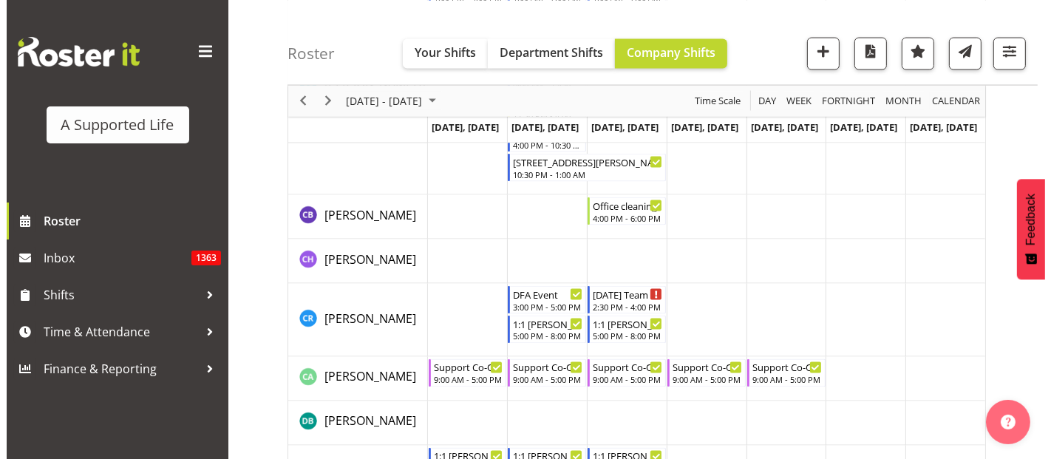
scroll to position [2433, 0]
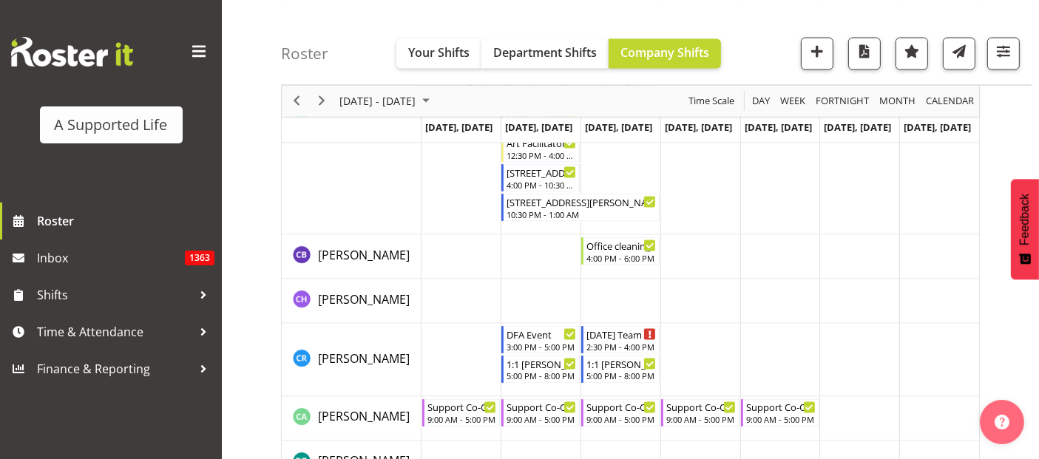
click at [534, 387] on td "Timeline Week of October 8, 2025" at bounding box center [540, 360] width 80 height 73
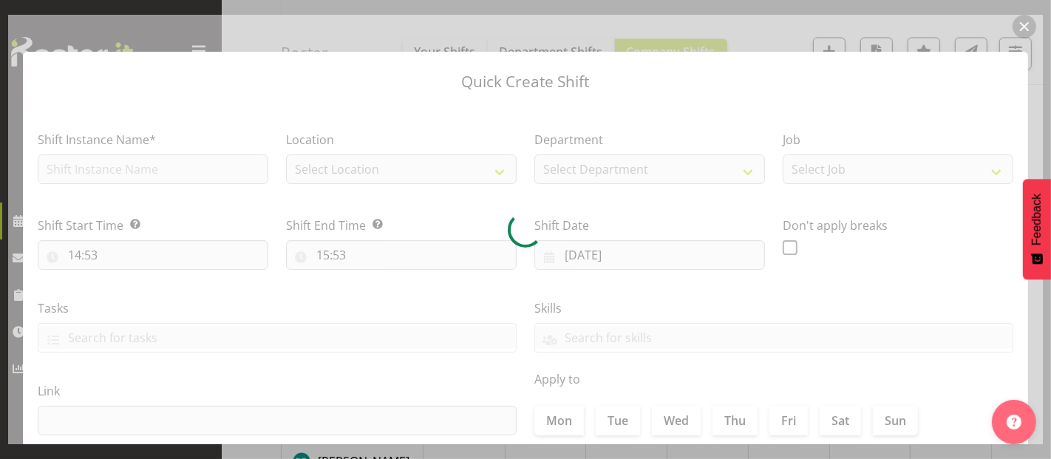
type input "07/10/2025"
checkbox input "true"
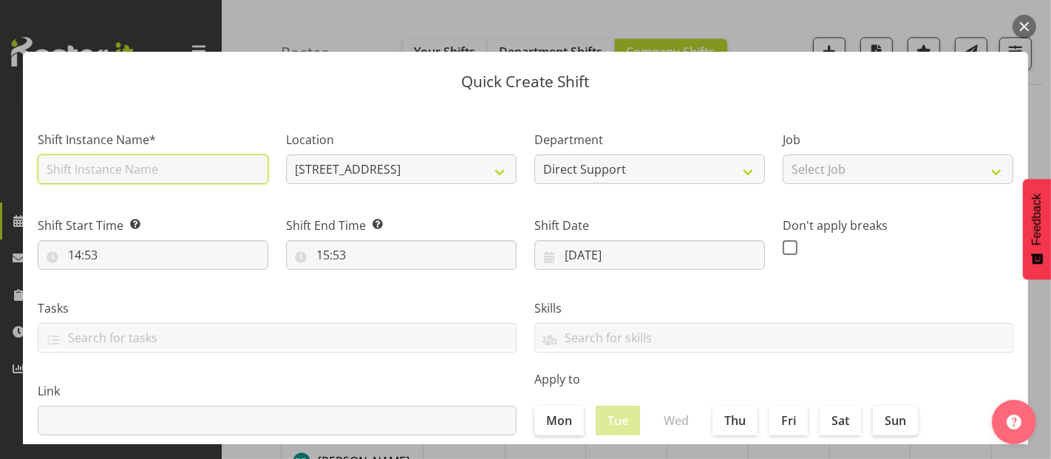
click at [163, 172] on input "text" at bounding box center [153, 170] width 231 height 30
type input "DFA Event"
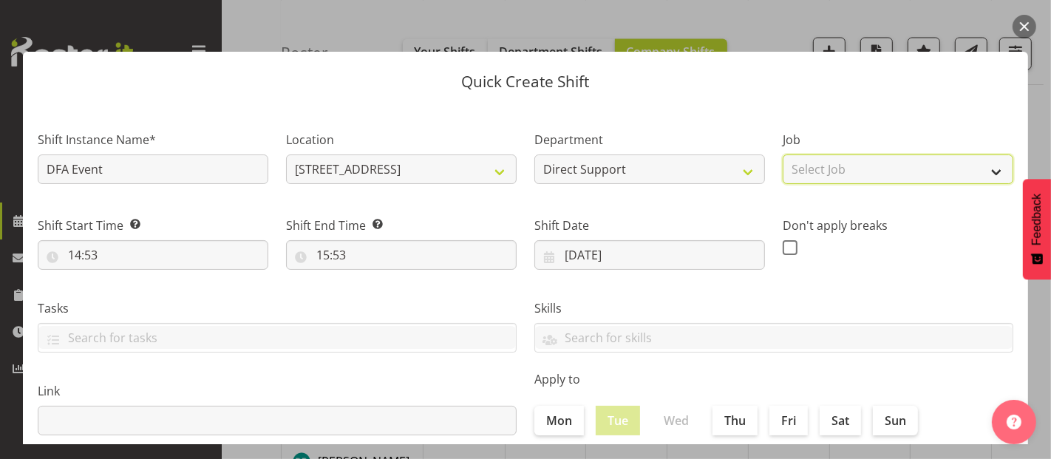
click at [815, 177] on select "Select Job Accounts and Payroll Admin Support Aspirations and Support Facilitat…" at bounding box center [898, 170] width 231 height 30
select select "4112"
click at [783, 155] on select "Select Job Accounts and Payroll Admin Support Aspirations and Support Facilitat…" at bounding box center [898, 170] width 231 height 30
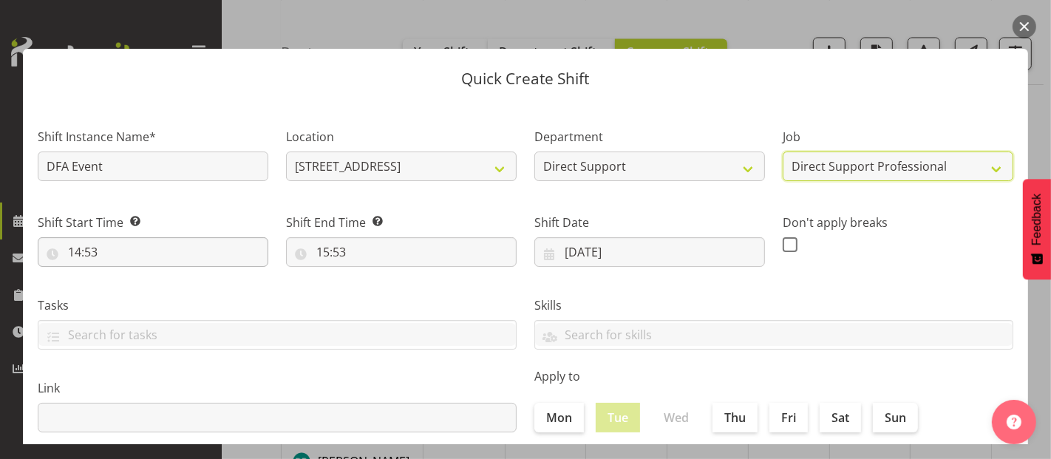
scroll to position [0, 0]
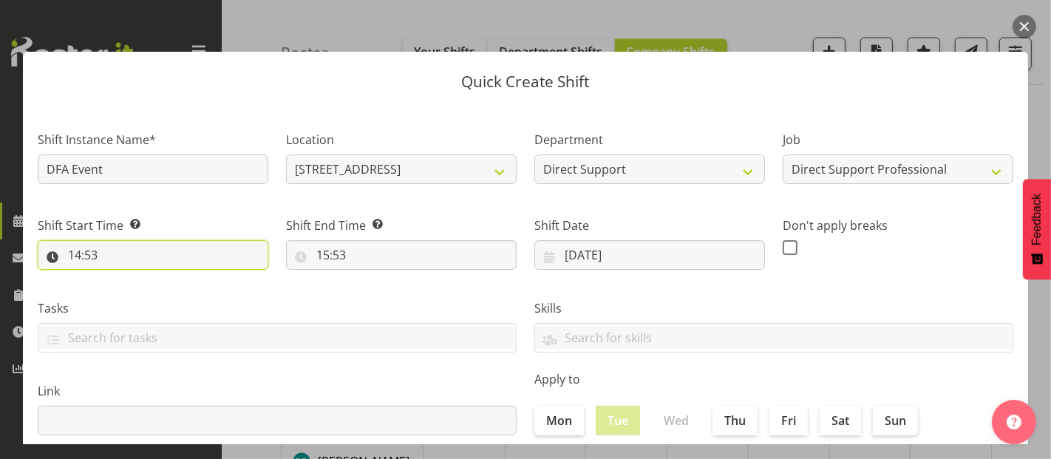
click at [99, 250] on input "14:53" at bounding box center [153, 255] width 231 height 30
click at [134, 296] on select "00 01 02 03 04 05 06 07 08 09 10 11 12 13 14 15 16 17 18 19 20 21 22 23" at bounding box center [138, 294] width 33 height 30
select select "20"
click at [122, 279] on select "00 01 02 03 04 05 06 07 08 09 10 11 12 13 14 15 16 17 18 19 20 21 22 23" at bounding box center [138, 294] width 33 height 30
type input "20:53"
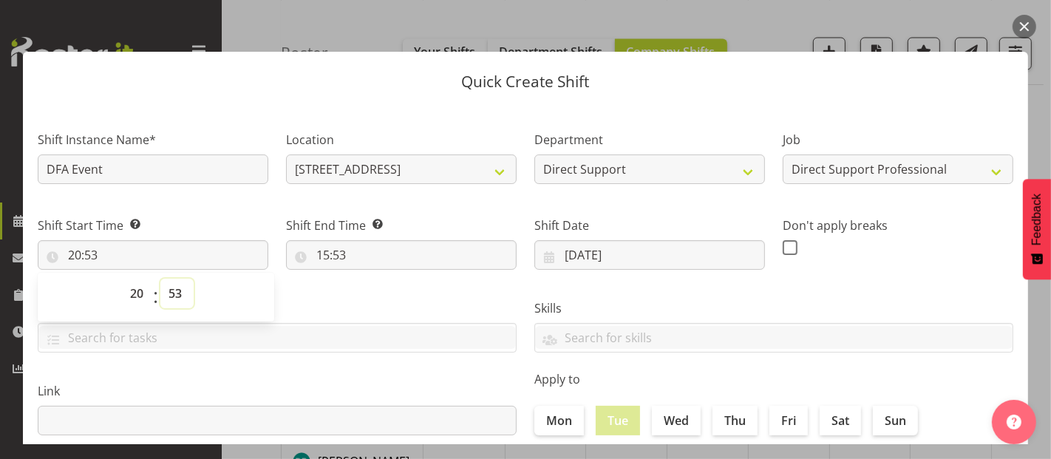
click at [172, 299] on select "00 01 02 03 04 05 06 07 08 09 10 11 12 13 14 15 16 17 18 19 20 21 22 23 24 25 2…" at bounding box center [176, 294] width 33 height 30
select select "0"
click at [160, 279] on select "00 01 02 03 04 05 06 07 08 09 10 11 12 13 14 15 16 17 18 19 20 21 22 23 24 25 2…" at bounding box center [176, 294] width 33 height 30
type input "20:00"
click at [333, 252] on input "15:53" at bounding box center [401, 255] width 231 height 30
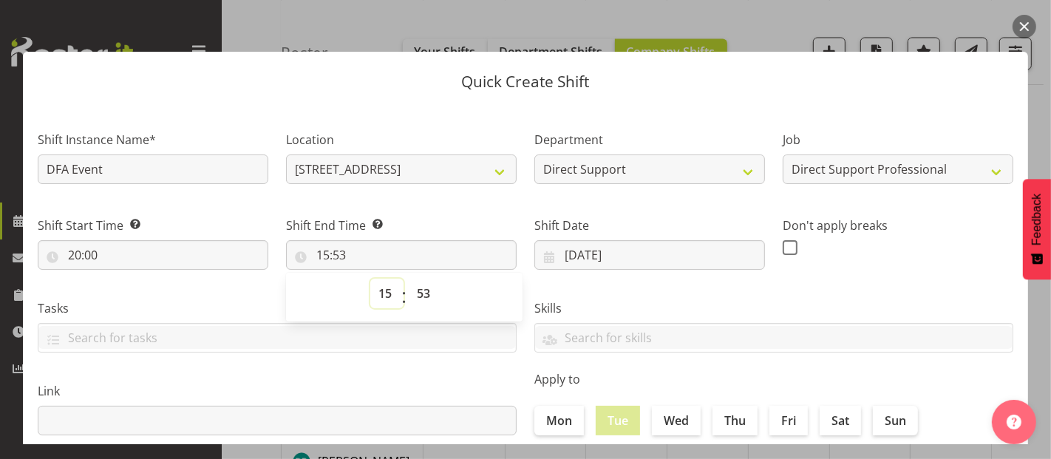
click at [387, 296] on select "00 01 02 03 04 05 06 07 08 09 10 11 12 13 14 15 16 17 18 19 20 21 22 23" at bounding box center [386, 294] width 33 height 30
select select "21"
click at [370, 279] on select "00 01 02 03 04 05 06 07 08 09 10 11 12 13 14 15 16 17 18 19 20 21 22 23" at bounding box center [386, 294] width 33 height 30
type input "21:53"
click at [424, 284] on select "00 01 02 03 04 05 06 07 08 09 10 11 12 13 14 15 16 17 18 19 20 21 22 23 24 25 2…" at bounding box center [425, 294] width 33 height 30
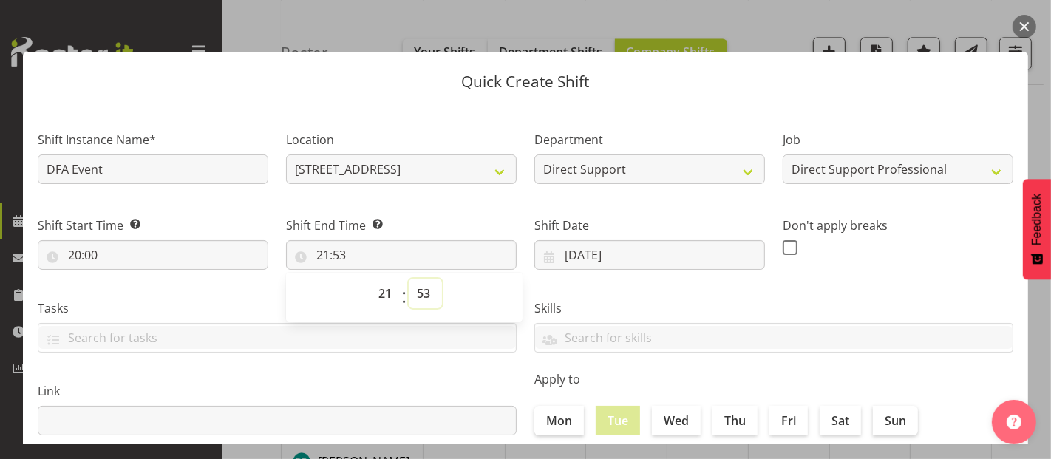
select select "30"
click at [409, 279] on select "00 01 02 03 04 05 06 07 08 09 10 11 12 13 14 15 16 17 18 19 20 21 22 23 24 25 2…" at bounding box center [425, 294] width 33 height 30
type input "21:30"
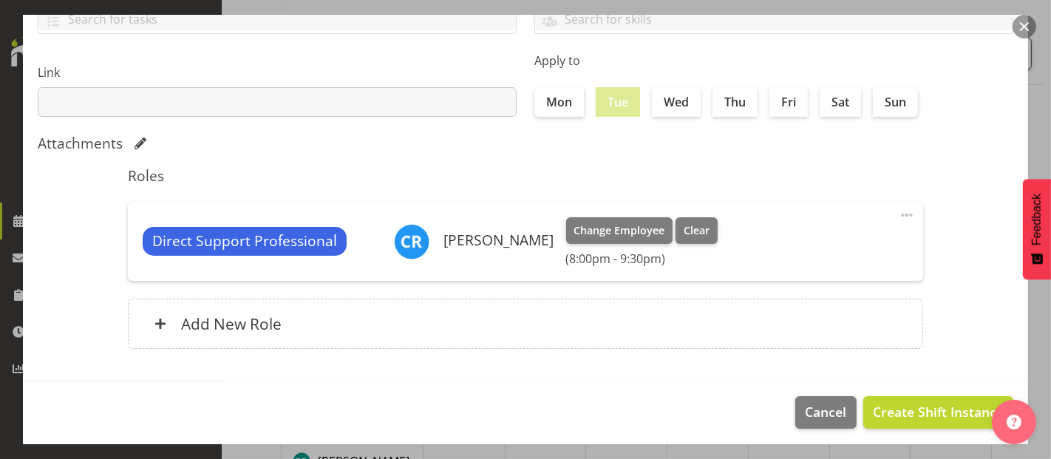
scroll to position [323, 0]
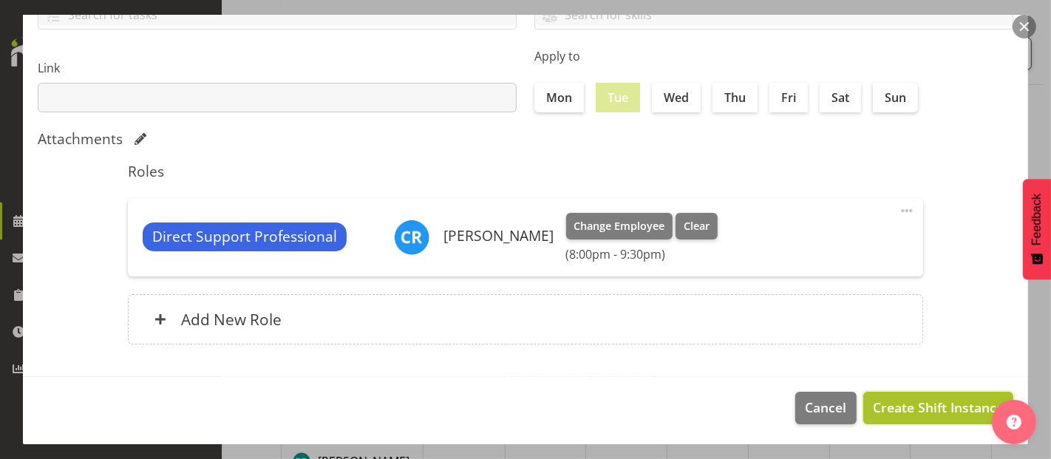
click at [933, 401] on span "Create Shift Instance" at bounding box center [938, 407] width 131 height 19
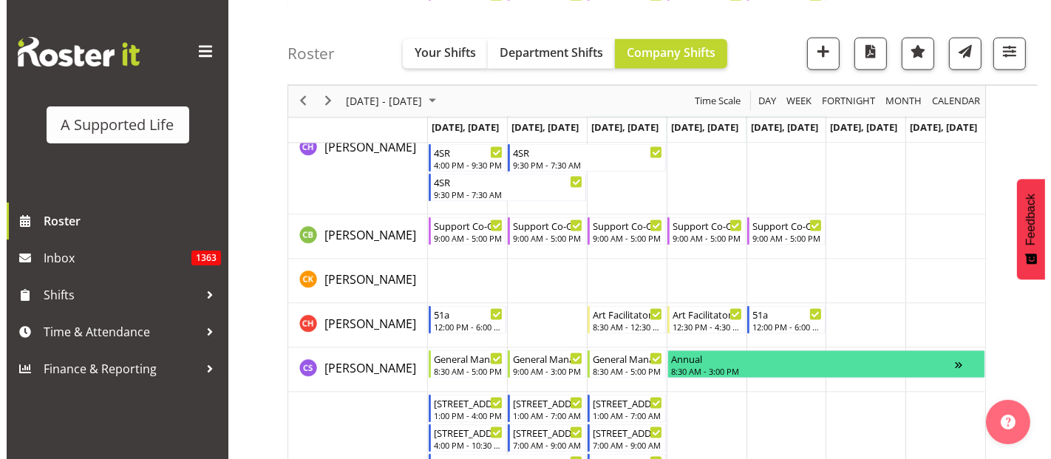
scroll to position [2023, 0]
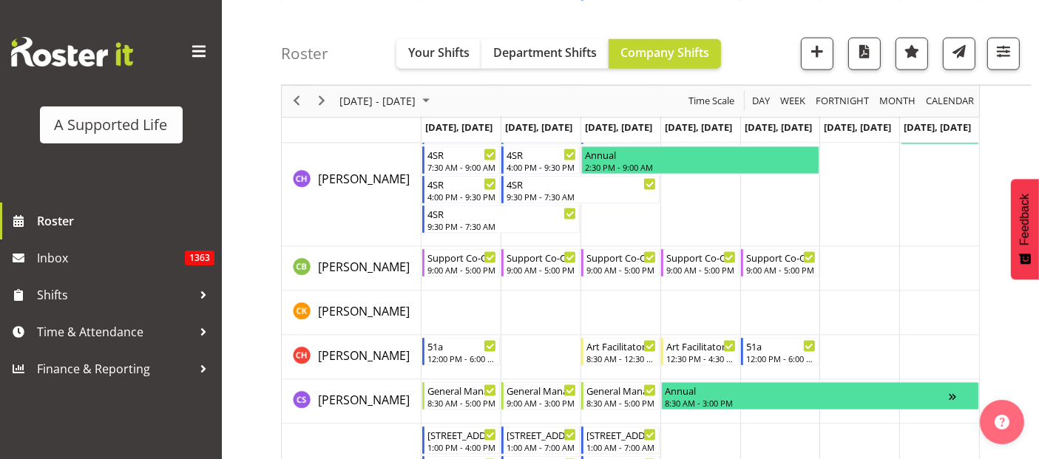
click at [530, 277] on td "Timeline Week of October 8, 2025" at bounding box center [540, 269] width 80 height 44
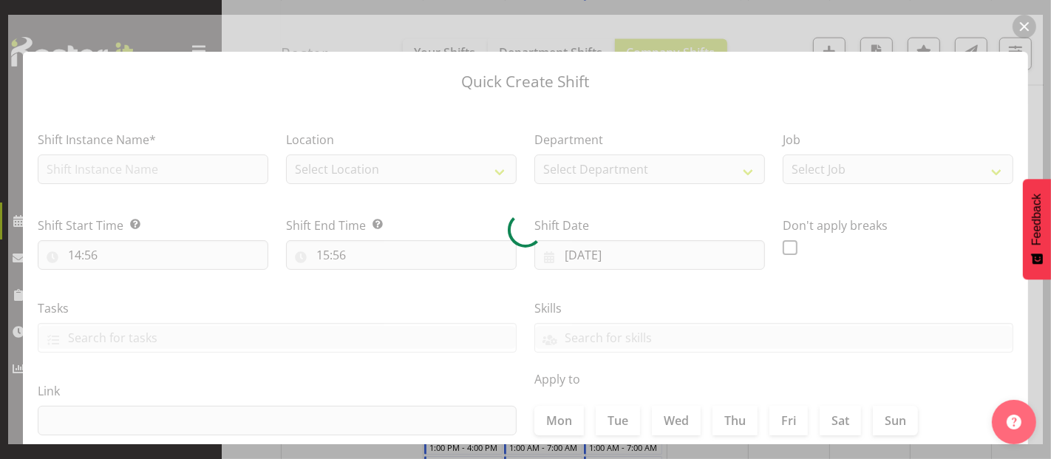
type input "07/10/2025"
checkbox input "true"
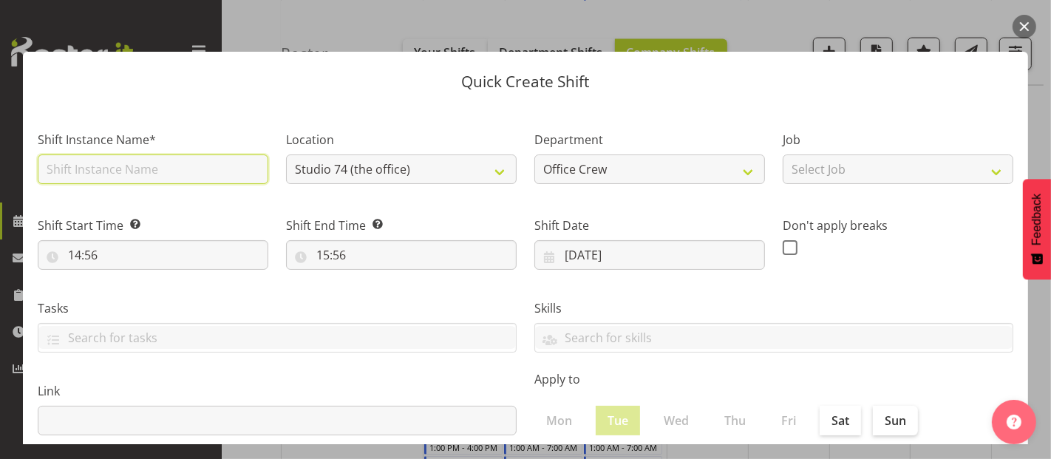
click at [61, 169] on input "text" at bounding box center [153, 170] width 231 height 30
type input "DFA Event"
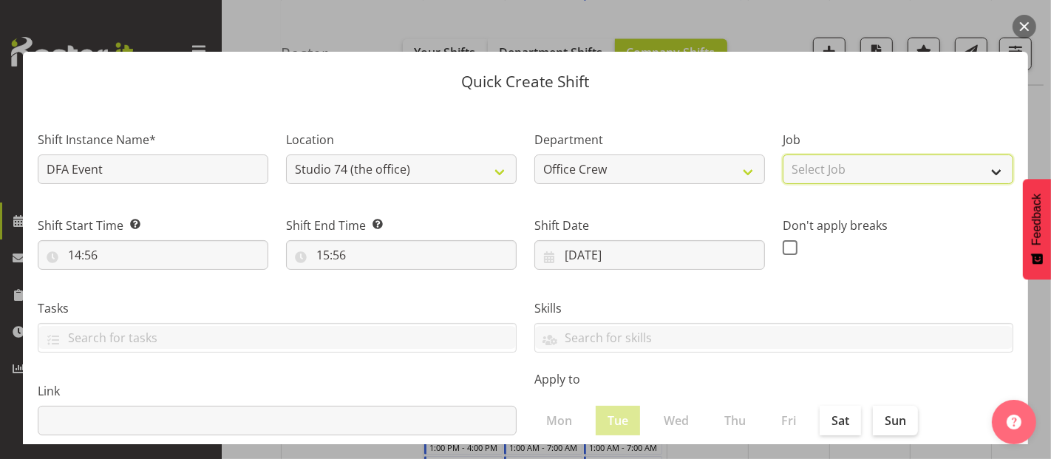
click at [900, 173] on select "Select Job Accounts and Payroll Admin Support Aspirations and Support Facilitat…" at bounding box center [898, 170] width 231 height 30
select select "4112"
click at [783, 155] on select "Select Job Accounts and Payroll Admin Support Aspirations and Support Facilitat…" at bounding box center [898, 170] width 231 height 30
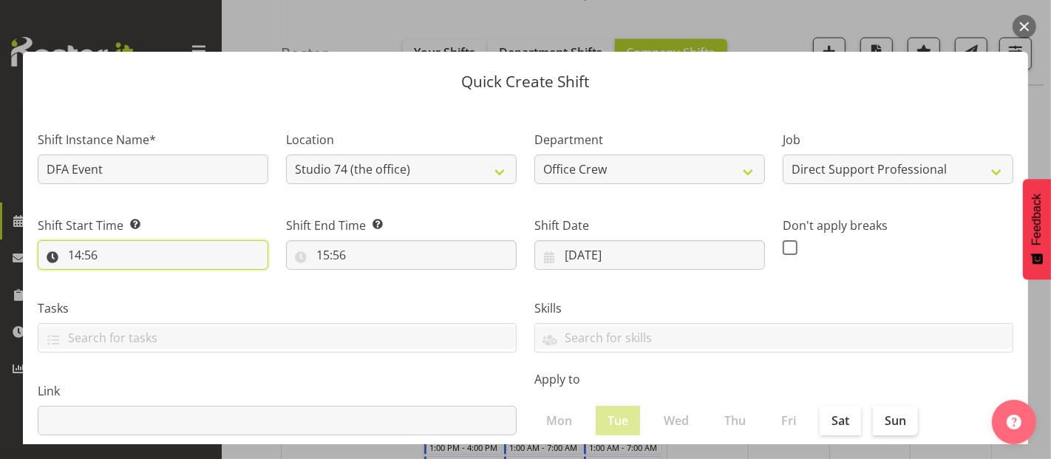
click at [134, 255] on input "14:56" at bounding box center [153, 255] width 231 height 30
drag, startPoint x: 133, startPoint y: 293, endPoint x: 141, endPoint y: 287, distance: 10.5
click at [133, 293] on select "00 01 02 03 04 05 06 07 08 09 10 11 12 13 14 15 16 17 18 19 20 21 22 23" at bounding box center [138, 294] width 33 height 30
select select "15"
click at [122, 279] on select "00 01 02 03 04 05 06 07 08 09 10 11 12 13 14 15 16 17 18 19 20 21 22 23" at bounding box center [138, 294] width 33 height 30
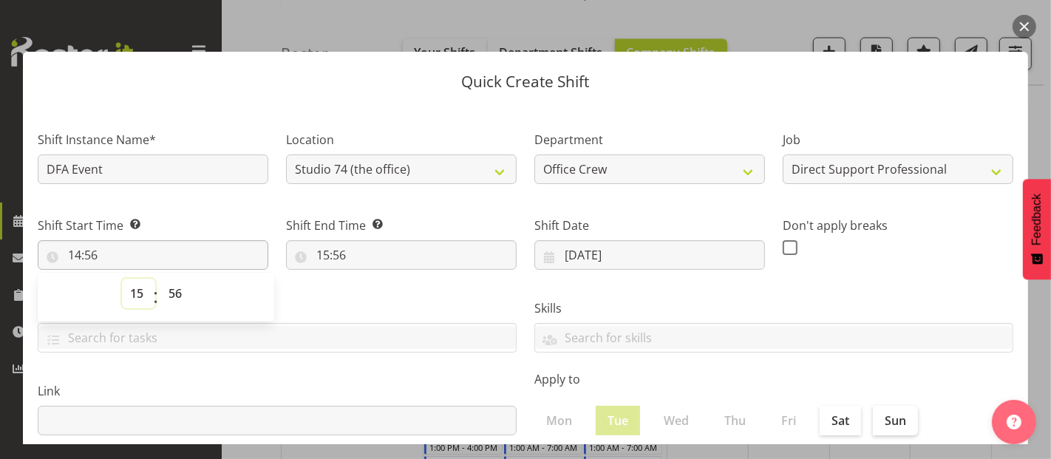
type input "15:56"
click at [139, 286] on select "00 01 02 03 04 05 06 07 08 09 10 11 12 13 14 15 16 17 18 19 20 21 22 23" at bounding box center [138, 294] width 33 height 30
select select "17"
click at [122, 279] on select "00 01 02 03 04 05 06 07 08 09 10 11 12 13 14 15 16 17 18 19 20 21 22 23" at bounding box center [138, 294] width 33 height 30
type input "17:56"
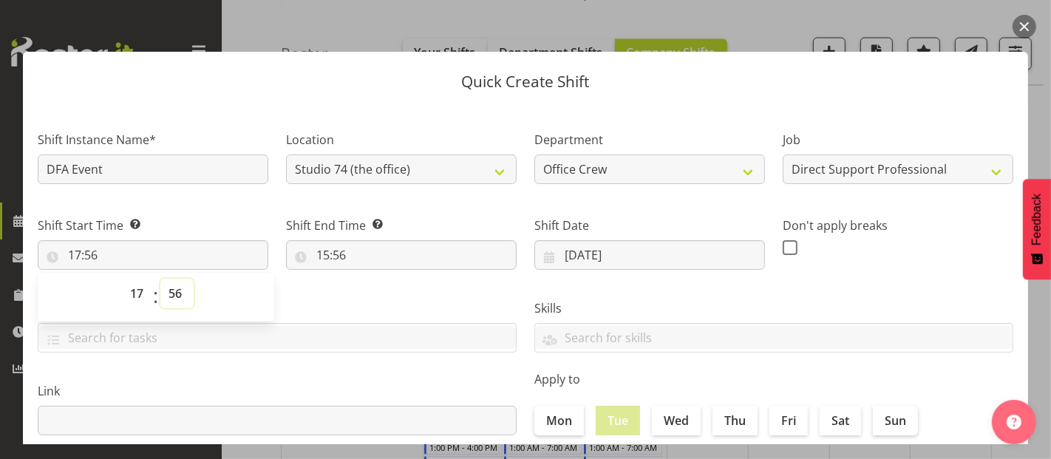
click at [183, 299] on select "00 01 02 03 04 05 06 07 08 09 10 11 12 13 14 15 16 17 18 19 20 21 22 23 24 25 2…" at bounding box center [176, 294] width 33 height 30
select select "0"
click at [160, 279] on select "00 01 02 03 04 05 06 07 08 09 10 11 12 13 14 15 16 17 18 19 20 21 22 23 24 25 2…" at bounding box center [176, 294] width 33 height 30
type input "17:00"
click at [328, 251] on input "15:56" at bounding box center [401, 255] width 231 height 30
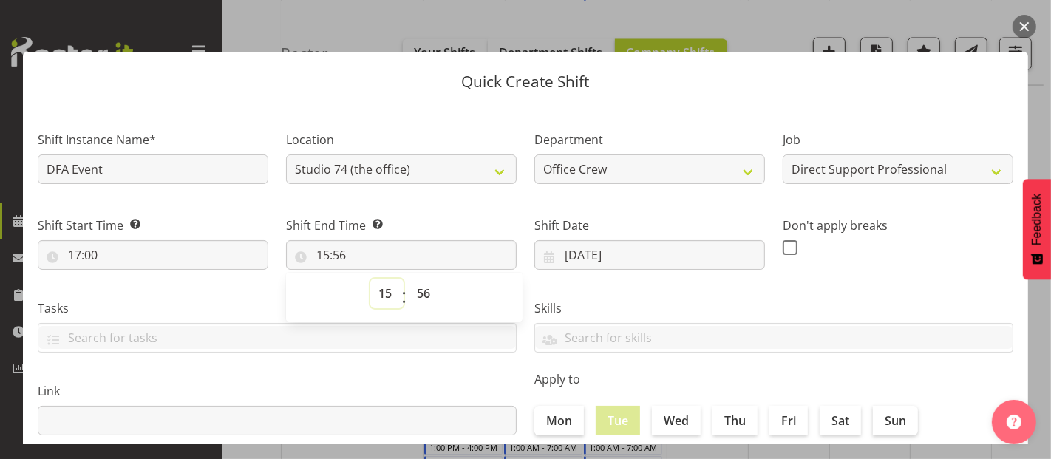
click at [386, 296] on select "00 01 02 03 04 05 06 07 08 09 10 11 12 13 14 15 16 17 18 19 20 21 22 23" at bounding box center [386, 294] width 33 height 30
select select "21"
click at [370, 279] on select "00 01 02 03 04 05 06 07 08 09 10 11 12 13 14 15 16 17 18 19 20 21 22 23" at bounding box center [386, 294] width 33 height 30
type input "21:56"
click at [424, 293] on select "00 01 02 03 04 05 06 07 08 09 10 11 12 13 14 15 16 17 18 19 20 21 22 23 24 25 2…" at bounding box center [425, 294] width 33 height 30
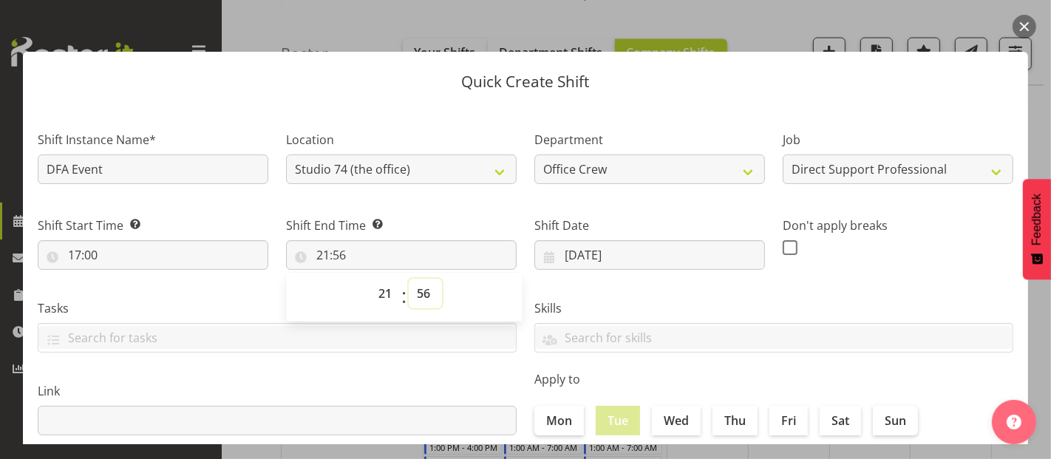
select select "30"
click at [409, 279] on select "00 01 02 03 04 05 06 07 08 09 10 11 12 13 14 15 16 17 18 19 20 21 22 23 24 25 2…" at bounding box center [425, 294] width 33 height 30
type input "21:30"
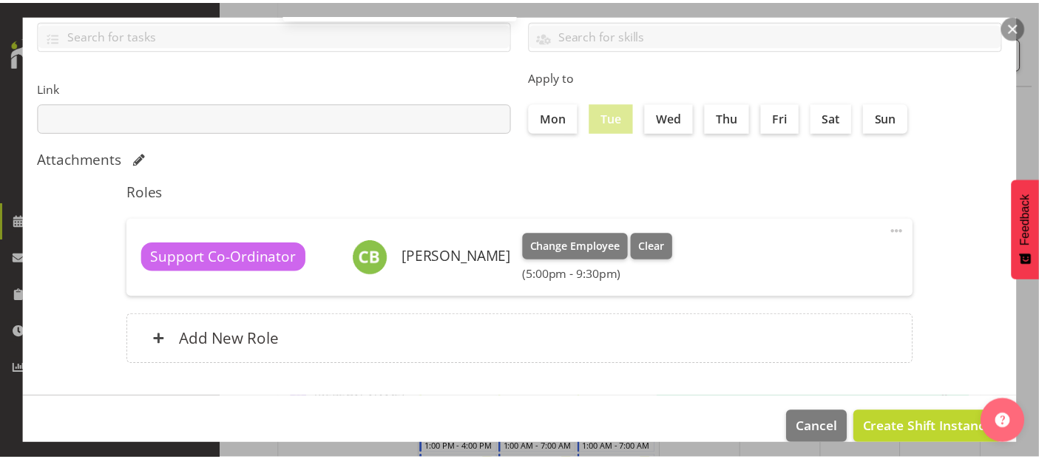
scroll to position [323, 0]
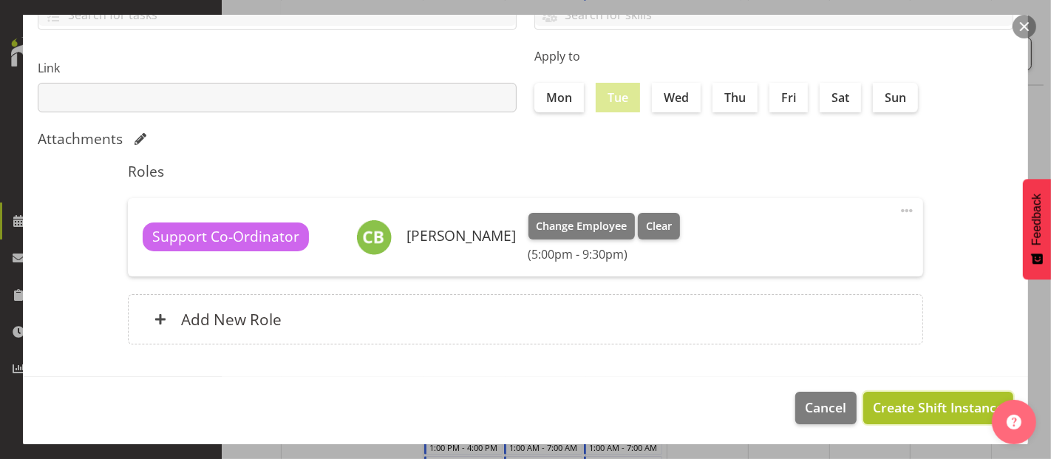
click at [925, 407] on span "Create Shift Instance" at bounding box center [938, 407] width 131 height 19
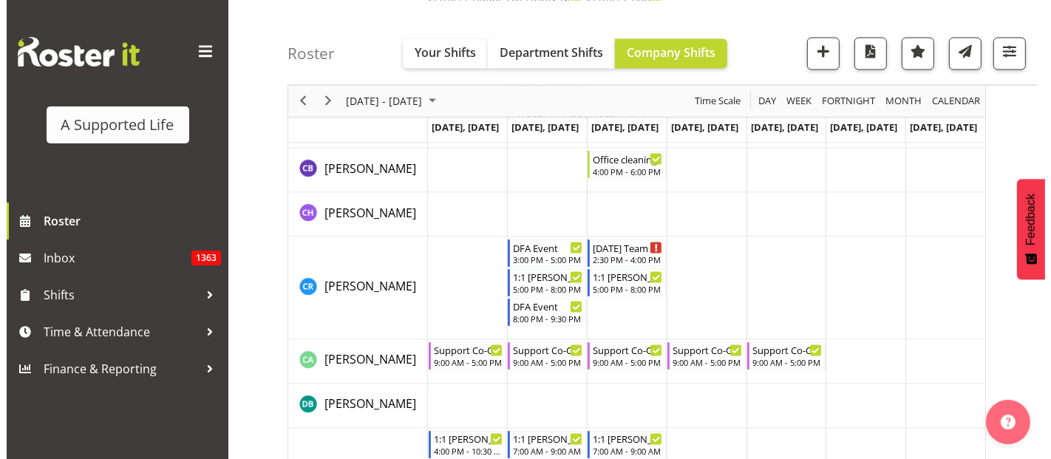
scroll to position [2634, 0]
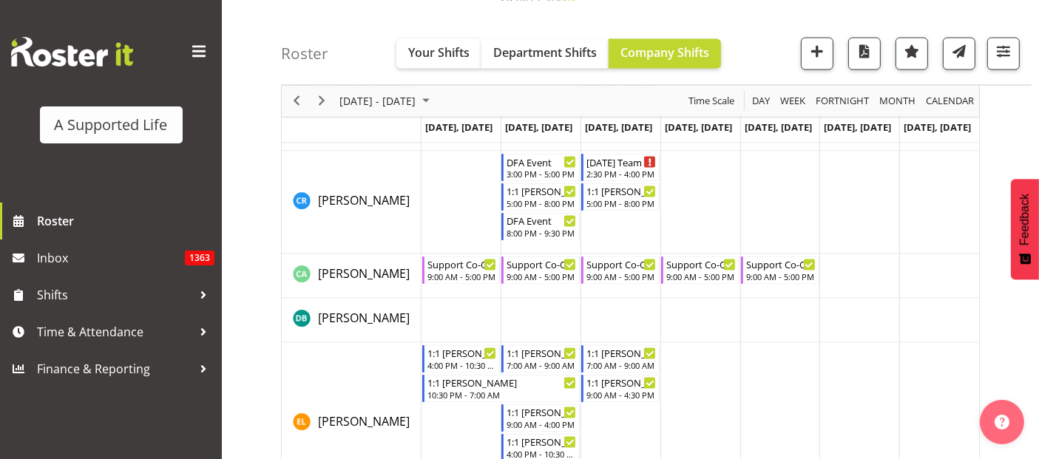
click at [553, 290] on td "Timeline Week of October 8, 2025" at bounding box center [540, 276] width 80 height 44
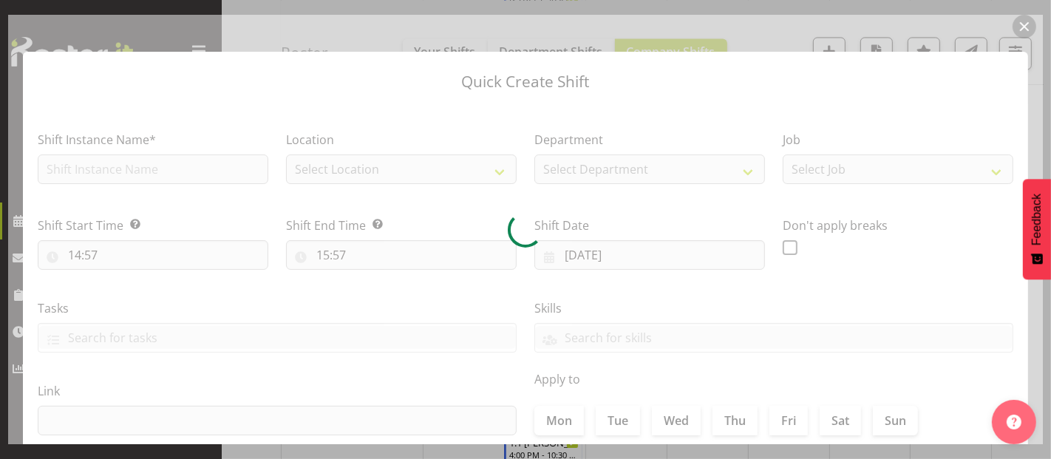
type input "07/10/2025"
checkbox input "true"
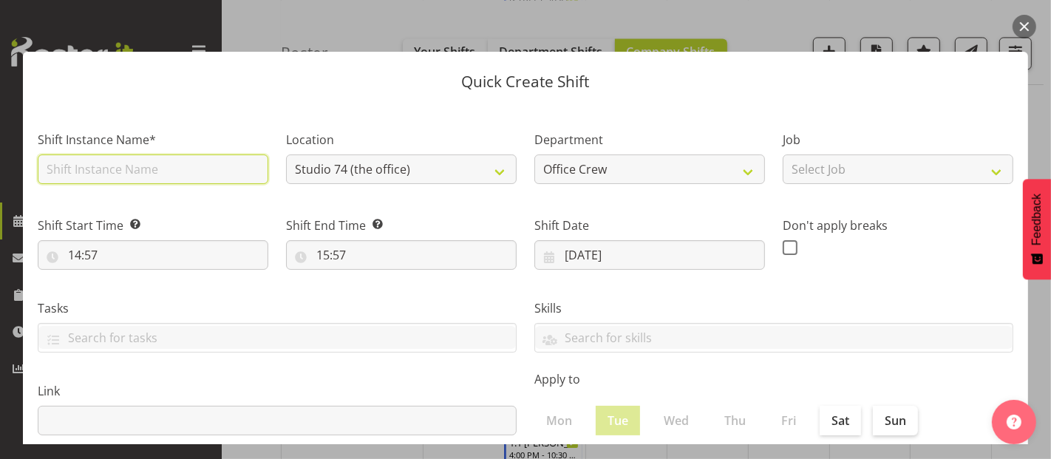
click at [148, 167] on input "text" at bounding box center [153, 170] width 231 height 30
type input "DFA Event"
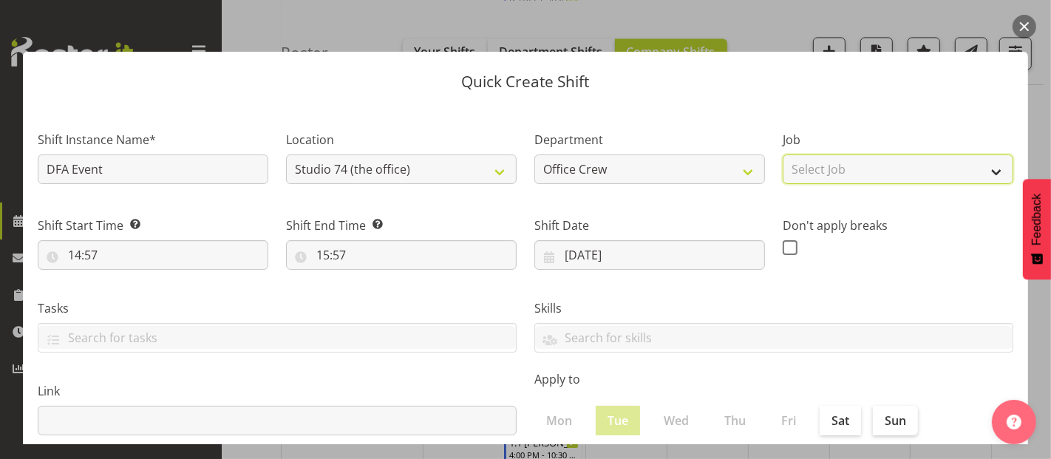
click at [808, 165] on select "Select Job Accounts and Payroll Admin Support Aspirations and Support Facilitat…" at bounding box center [898, 170] width 231 height 30
select select "4112"
click at [783, 155] on select "Select Job Accounts and Payroll Admin Support Aspirations and Support Facilitat…" at bounding box center [898, 170] width 231 height 30
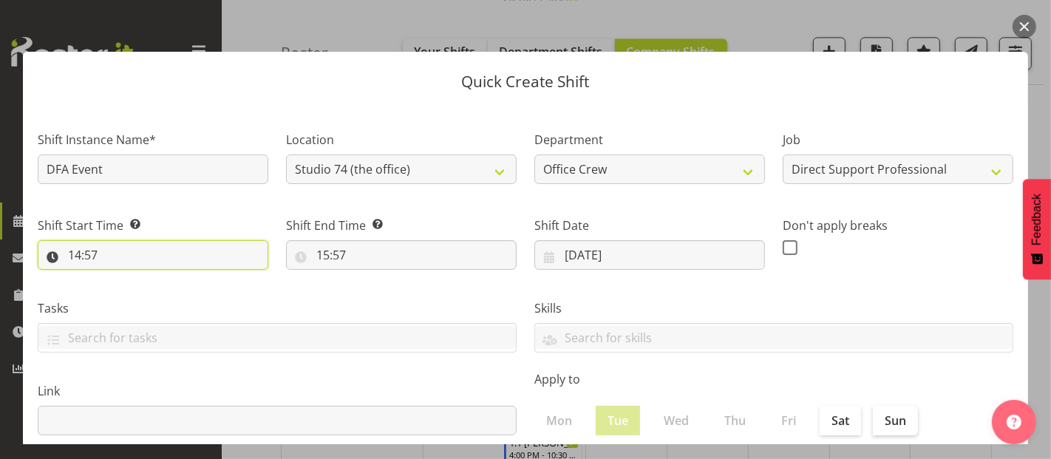
click at [109, 252] on input "14:57" at bounding box center [153, 255] width 231 height 30
click at [140, 288] on select "00 01 02 03 04 05 06 07 08 09 10 11 12 13 14 15 16 17 18 19 20 21 22 23" at bounding box center [138, 294] width 33 height 30
select select "17"
click at [122, 279] on select "00 01 02 03 04 05 06 07 08 09 10 11 12 13 14 15 16 17 18 19 20 21 22 23" at bounding box center [138, 294] width 33 height 30
type input "17:57"
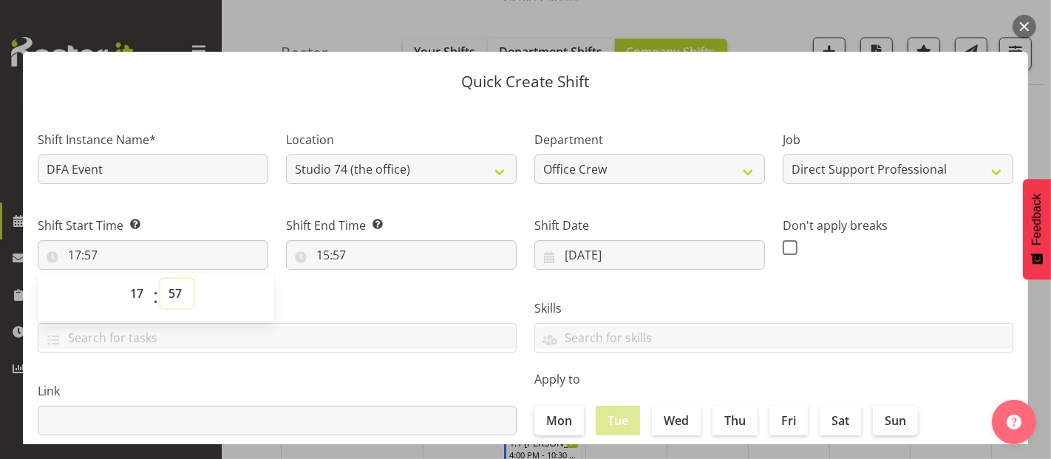
click at [177, 285] on select "00 01 02 03 04 05 06 07 08 09 10 11 12 13 14 15 16 17 18 19 20 21 22 23 24 25 2…" at bounding box center [176, 294] width 33 height 30
select select "0"
click at [160, 279] on select "00 01 02 03 04 05 06 07 08 09 10 11 12 13 14 15 16 17 18 19 20 21 22 23 24 25 2…" at bounding box center [176, 294] width 33 height 30
type input "17:00"
click at [336, 254] on input "15:57" at bounding box center [401, 255] width 231 height 30
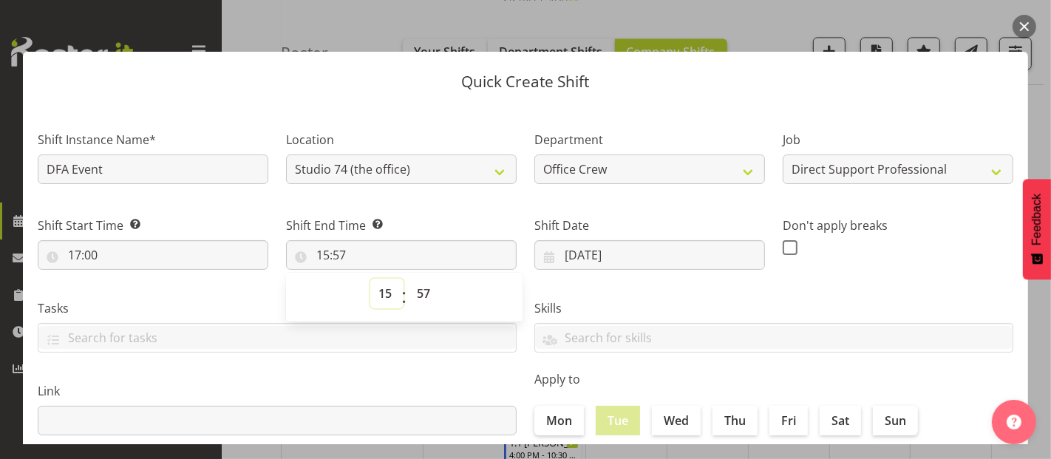
click at [383, 296] on select "00 01 02 03 04 05 06 07 08 09 10 11 12 13 14 15 16 17 18 19 20 21 22 23" at bounding box center [386, 294] width 33 height 30
select select "21"
click at [370, 279] on select "00 01 02 03 04 05 06 07 08 09 10 11 12 13 14 15 16 17 18 19 20 21 22 23" at bounding box center [386, 294] width 33 height 30
type input "21:57"
click at [426, 296] on select "00 01 02 03 04 05 06 07 08 09 10 11 12 13 14 15 16 17 18 19 20 21 22 23 24 25 2…" at bounding box center [425, 294] width 33 height 30
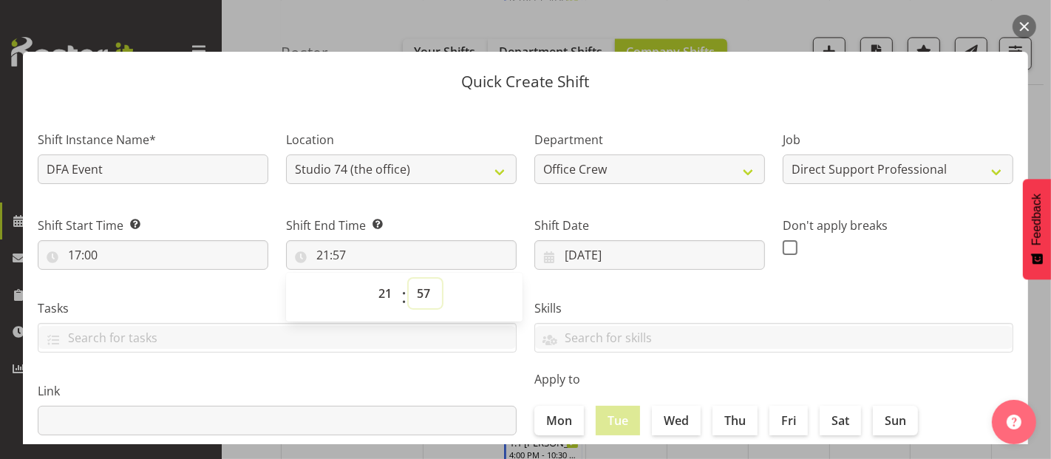
select select "30"
click at [409, 279] on select "00 01 02 03 04 05 06 07 08 09 10 11 12 13 14 15 16 17 18 19 20 21 22 23 24 25 2…" at bounding box center [425, 294] width 33 height 30
type input "21:30"
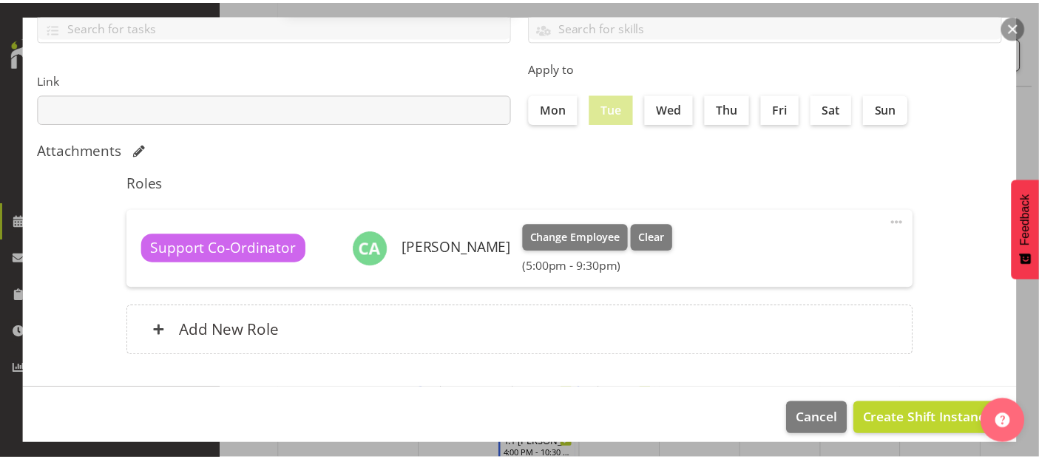
scroll to position [323, 0]
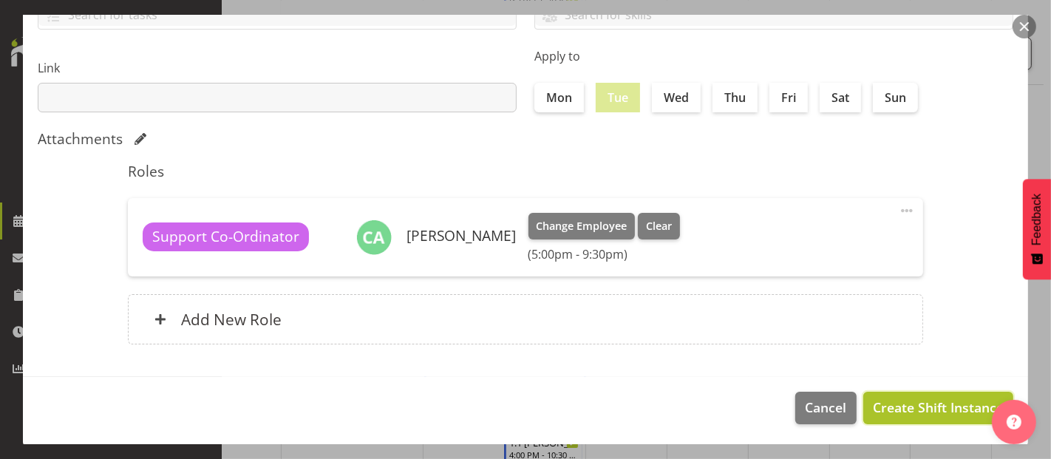
click at [929, 406] on span "Create Shift Instance" at bounding box center [938, 407] width 131 height 19
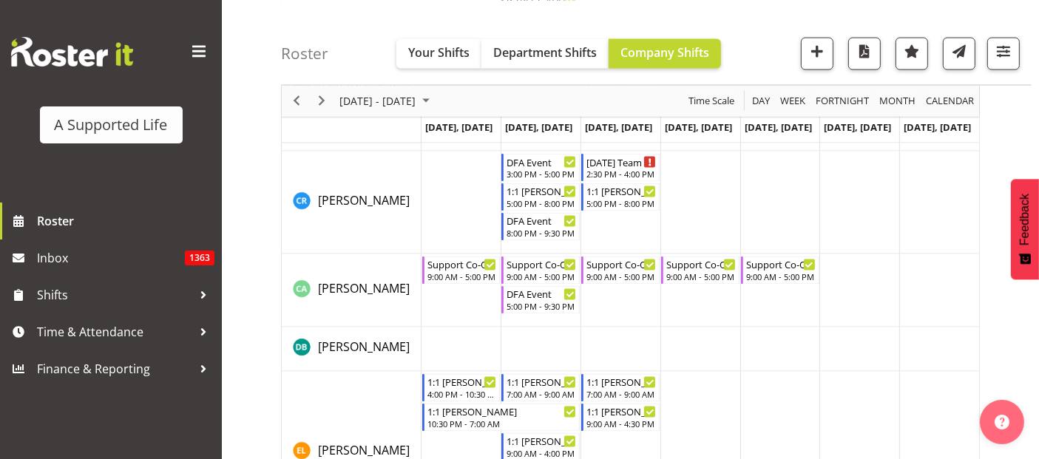
scroll to position [5304, 0]
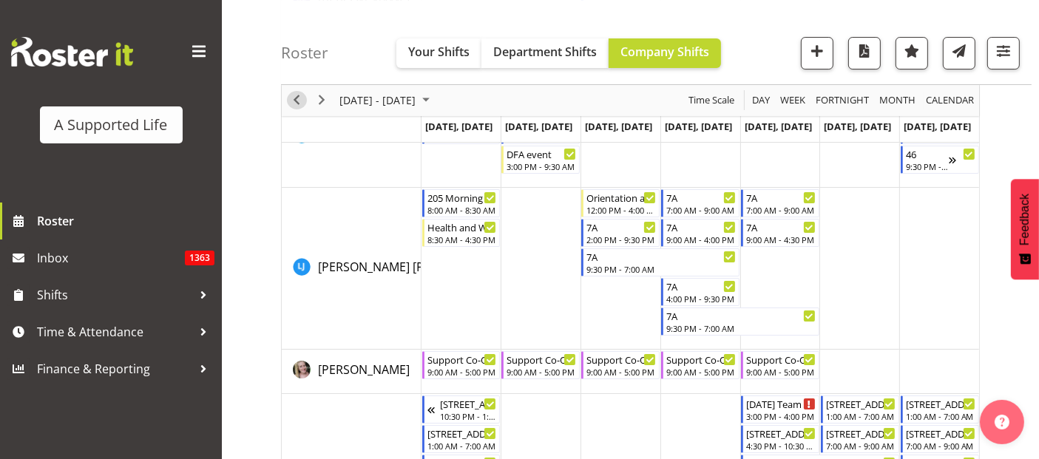
click at [296, 102] on span "Previous" at bounding box center [297, 101] width 18 height 18
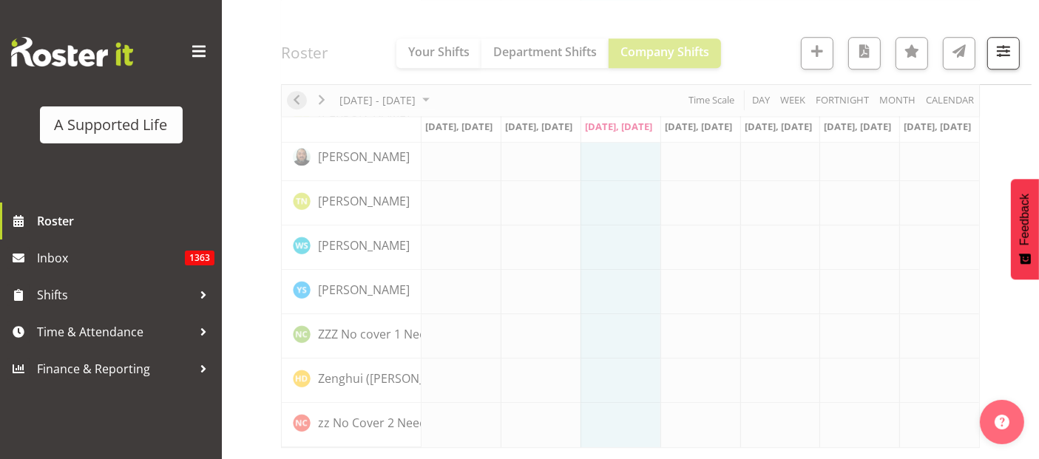
scroll to position [4238, 0]
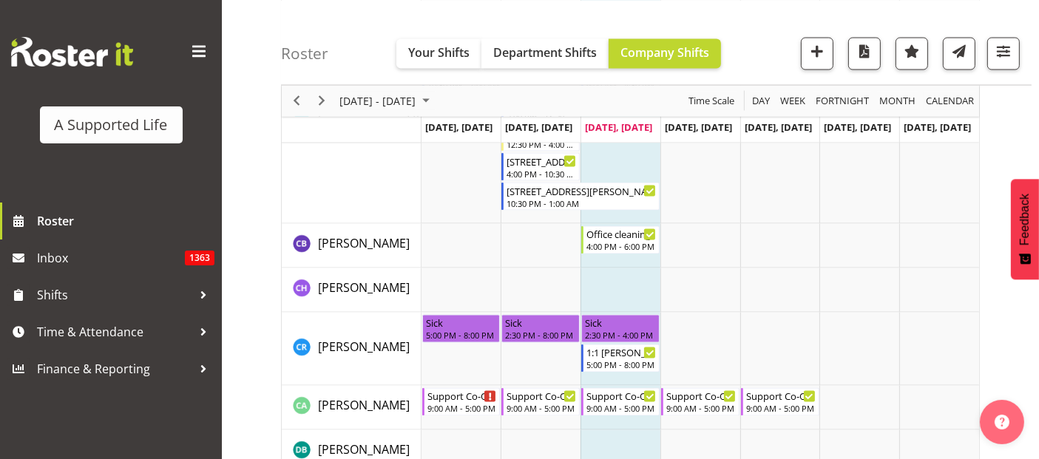
scroll to position [2674, 0]
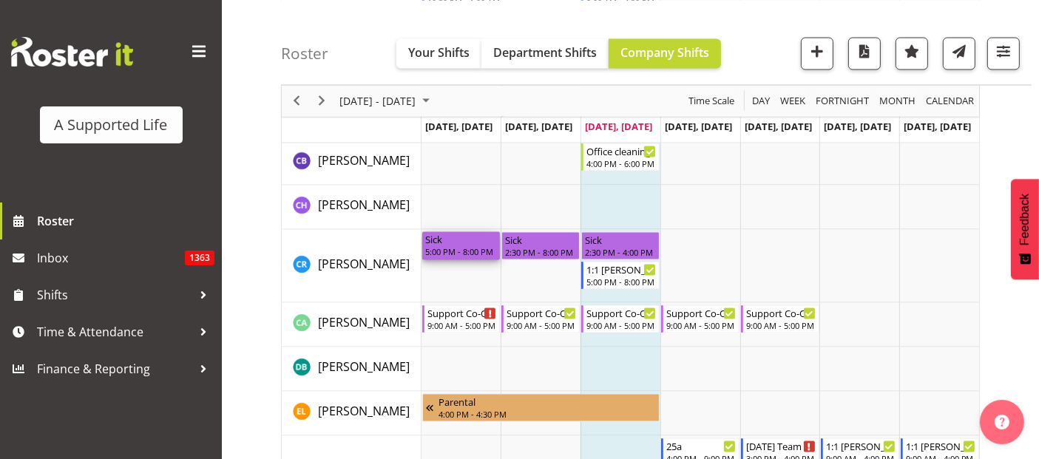
click at [444, 245] on div "Sick" at bounding box center [461, 239] width 72 height 15
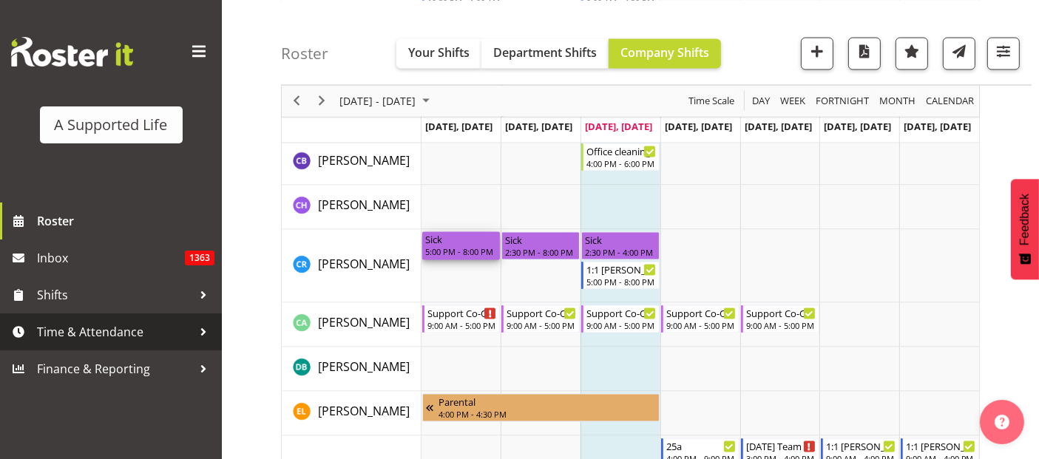
click at [111, 325] on span "Time & Attendance" at bounding box center [114, 332] width 155 height 22
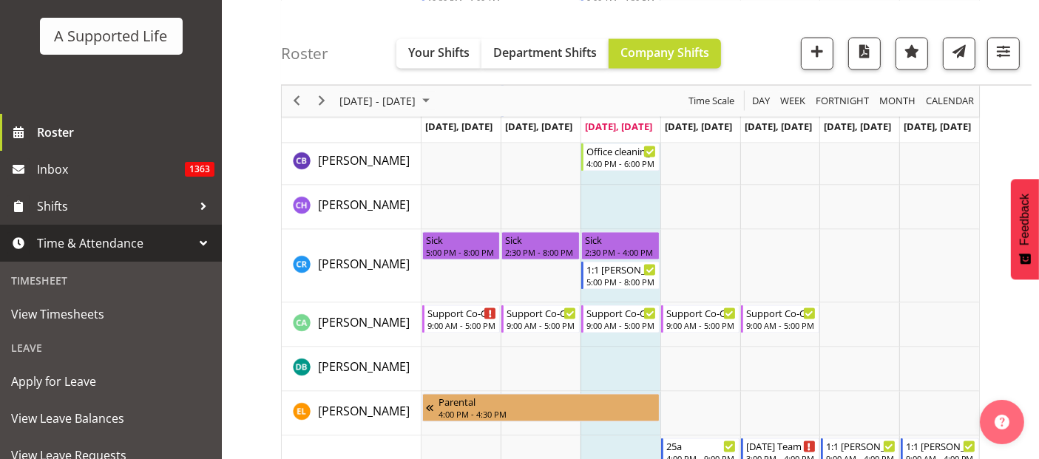
scroll to position [246, 0]
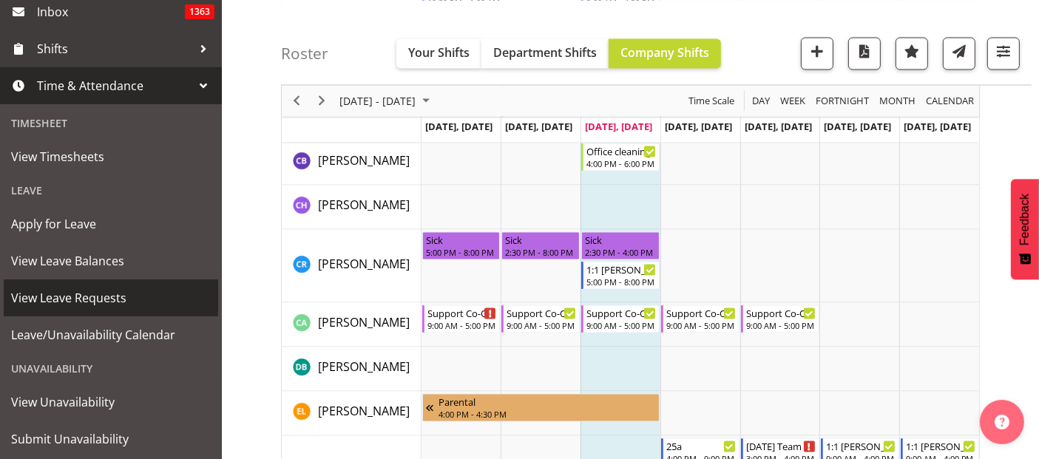
click at [99, 293] on span "View Leave Requests" at bounding box center [111, 298] width 200 height 22
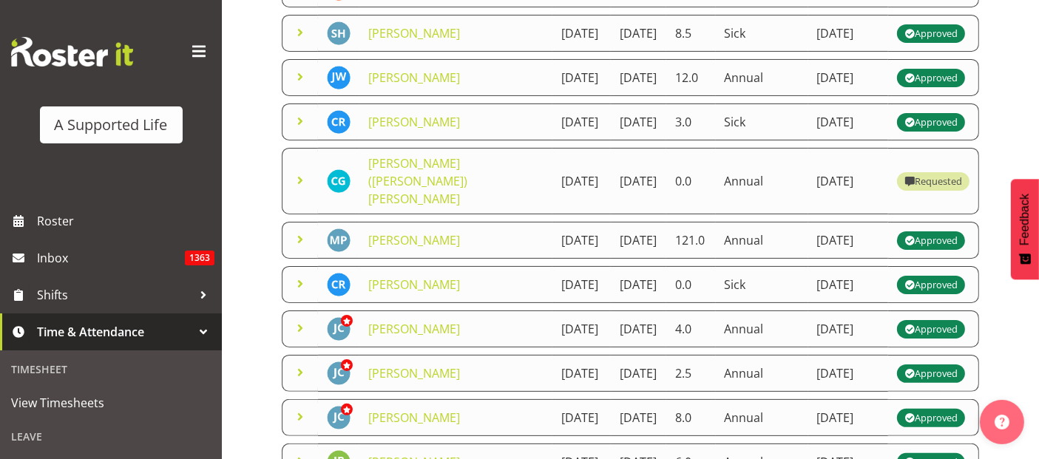
scroll to position [410, 0]
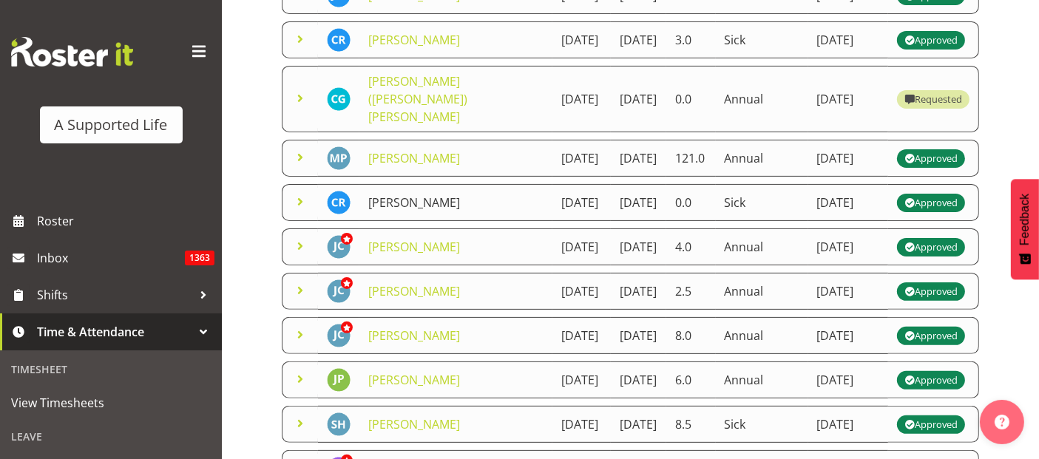
click at [398, 211] on link "[PERSON_NAME]" at bounding box center [414, 202] width 92 height 16
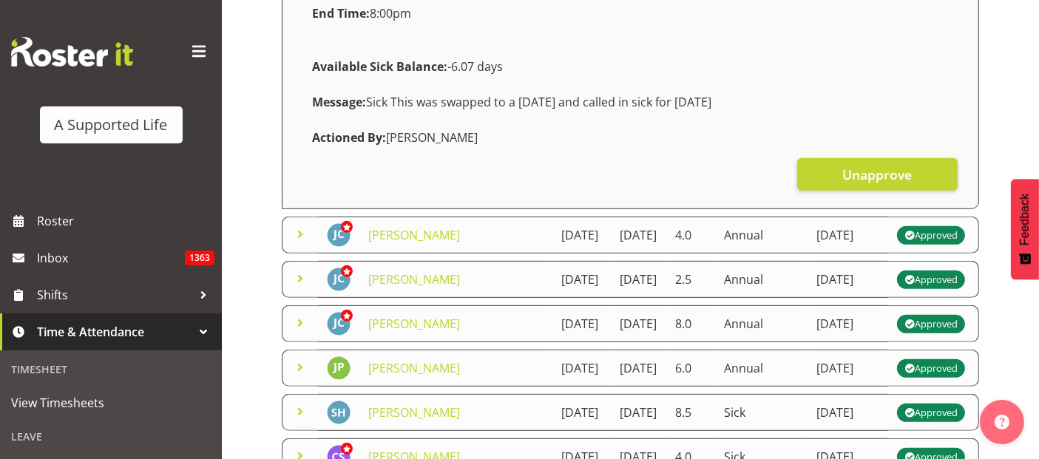
scroll to position [739, 0]
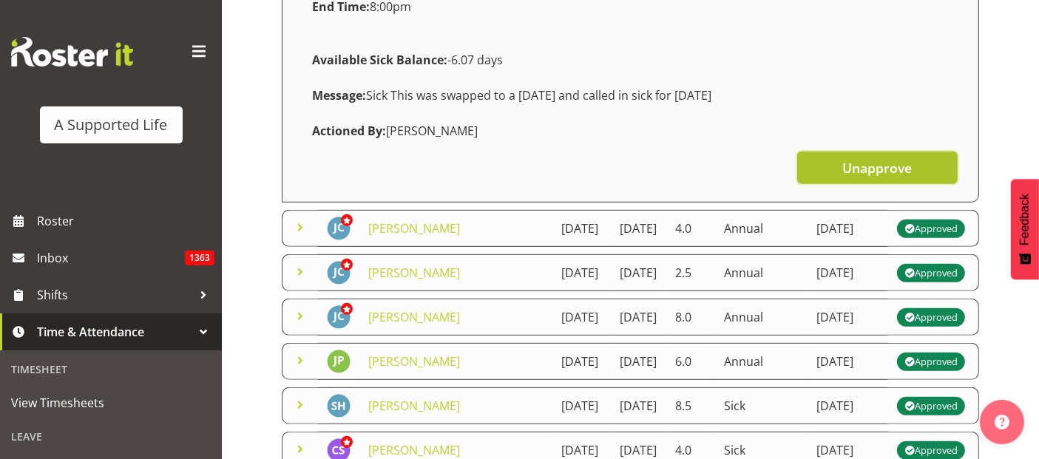
click at [878, 177] on span "Unapprove" at bounding box center [876, 167] width 69 height 19
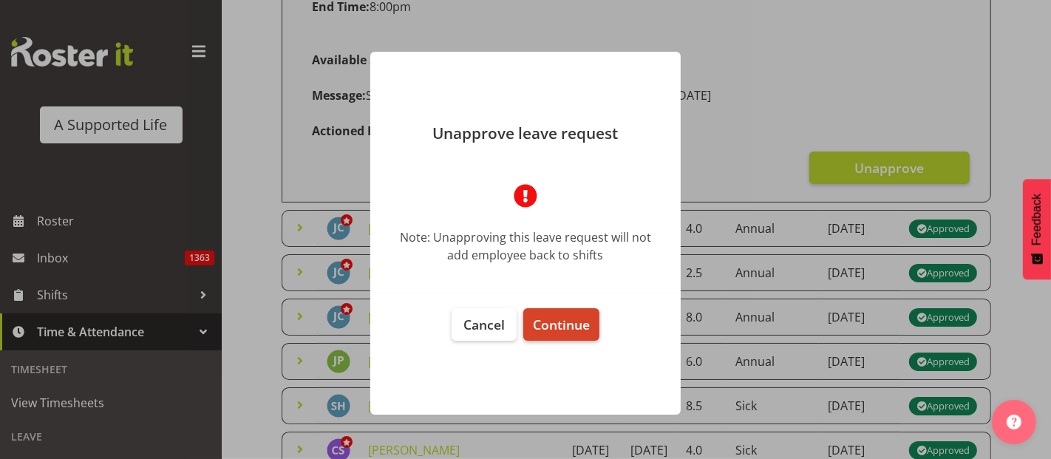
click at [583, 328] on span "Continue" at bounding box center [561, 325] width 57 height 18
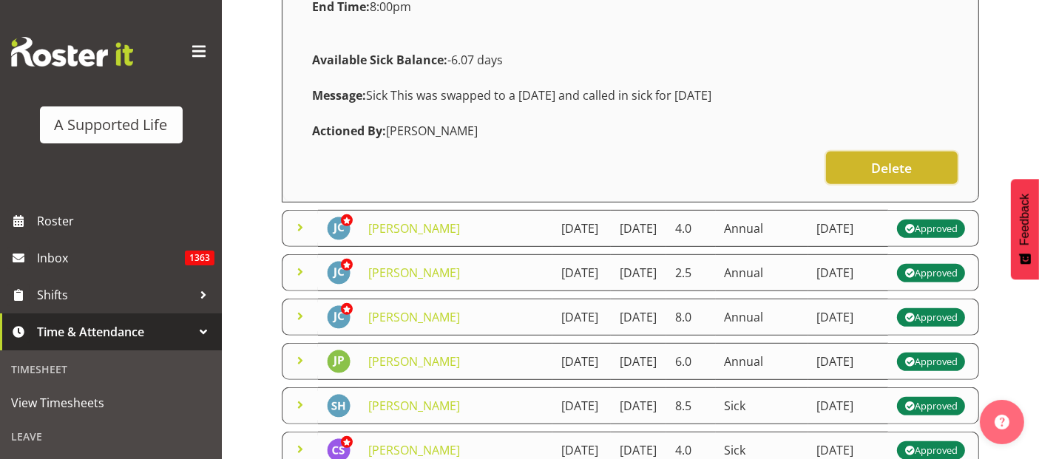
click at [911, 177] on span "Delete" at bounding box center [891, 167] width 41 height 19
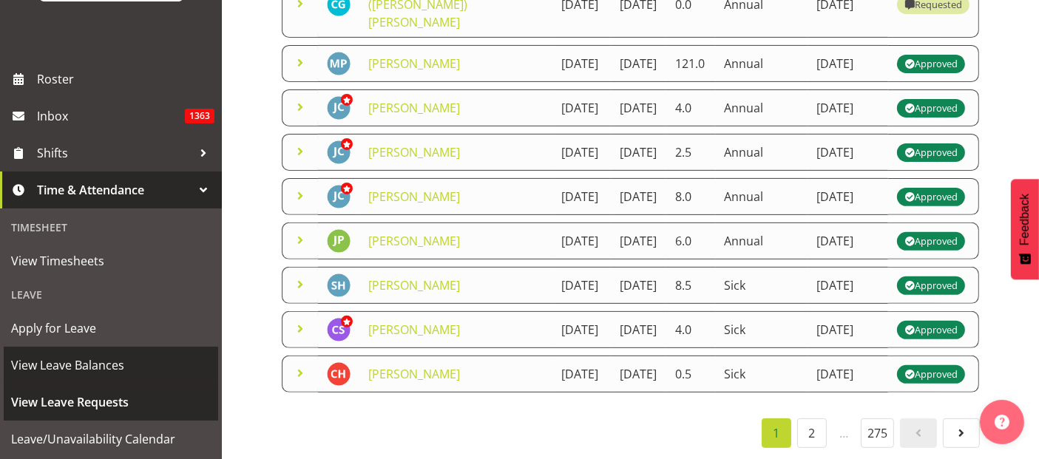
scroll to position [164, 0]
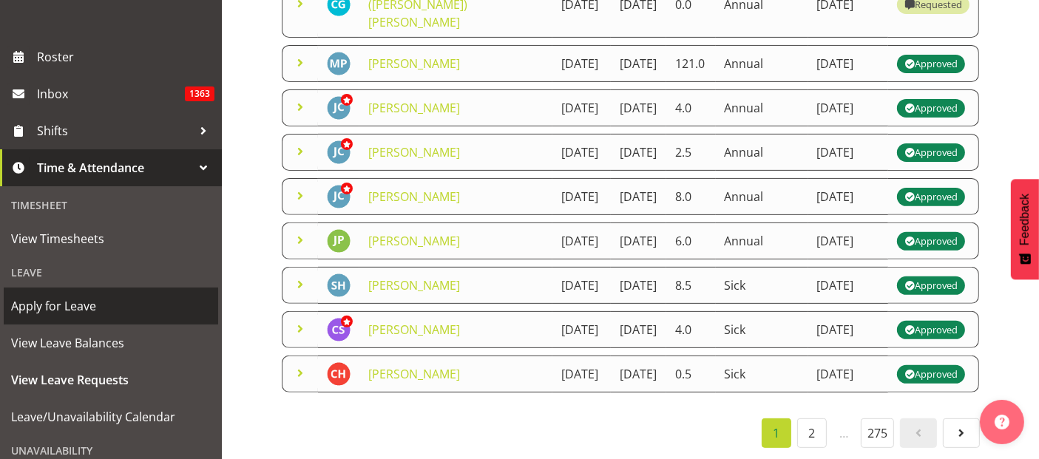
click at [82, 306] on span "Apply for Leave" at bounding box center [111, 306] width 200 height 22
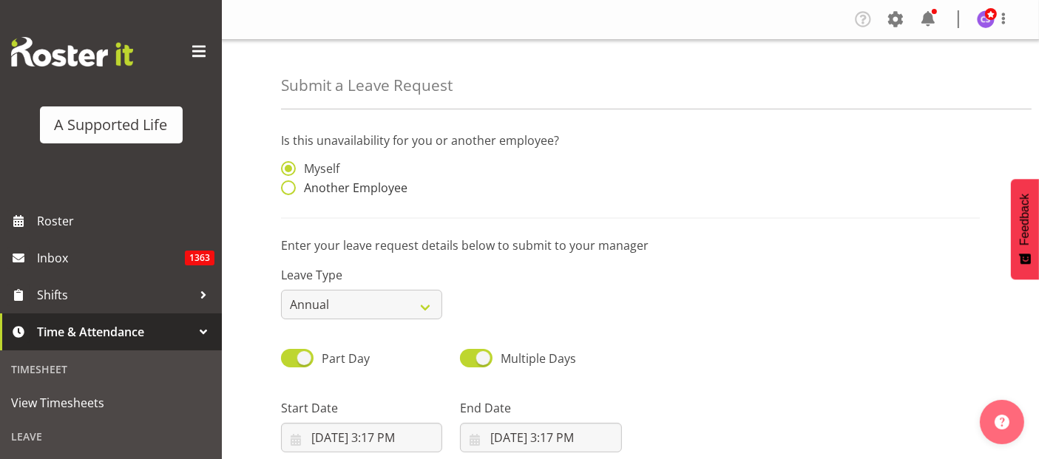
click at [282, 185] on span at bounding box center [288, 187] width 15 height 15
click at [282, 185] on input "Another Employee" at bounding box center [286, 188] width 10 height 10
radio input "true"
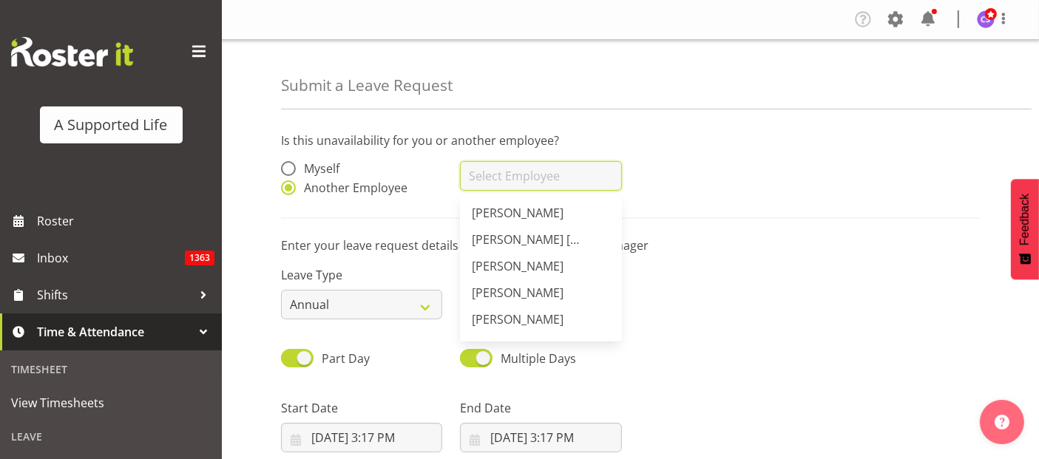
click at [477, 174] on input "text" at bounding box center [540, 176] width 161 height 30
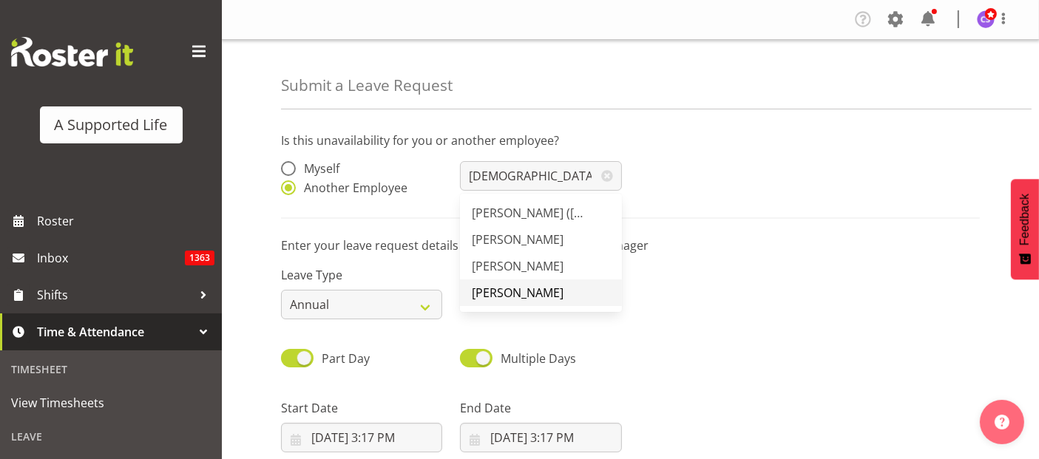
click at [523, 286] on span "[PERSON_NAME]" at bounding box center [518, 293] width 92 height 16
type input "[PERSON_NAME]"
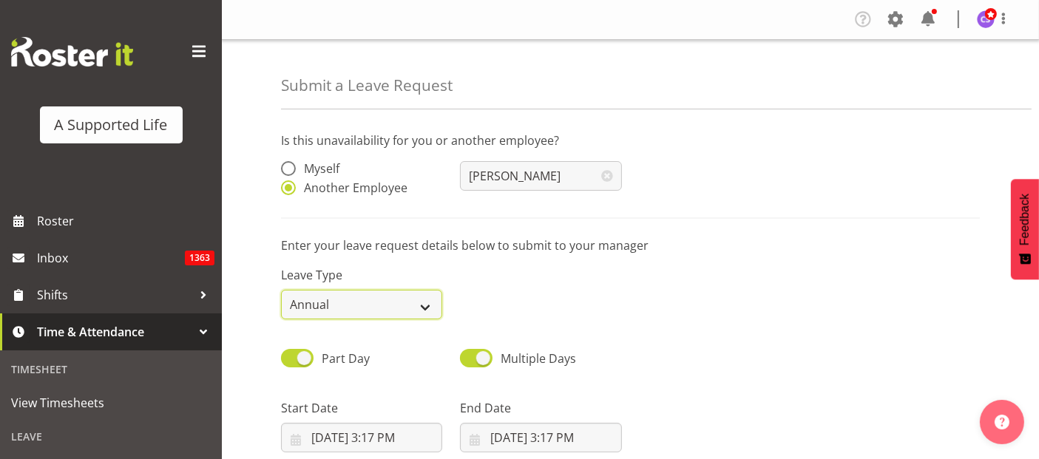
click at [412, 304] on select "Annual Sick Bereavement Domestic Violence Parental Jury Service Day In Lieu Oth…" at bounding box center [361, 305] width 161 height 30
select select "Sick"
click at [281, 290] on select "Annual Sick Bereavement Domestic Violence Parental Jury Service Day In Lieu Oth…" at bounding box center [361, 305] width 161 height 30
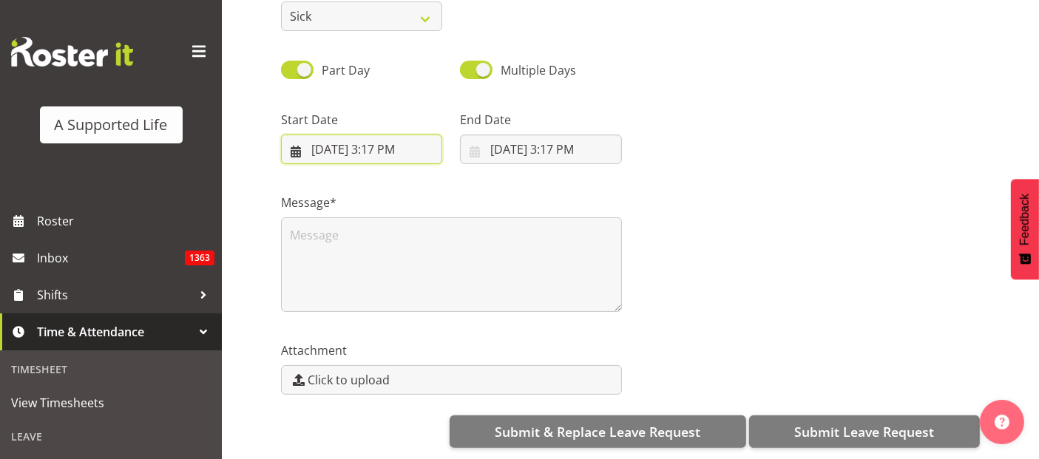
click at [387, 144] on input "10/1/2025, 3:17 PM" at bounding box center [361, 150] width 161 height 30
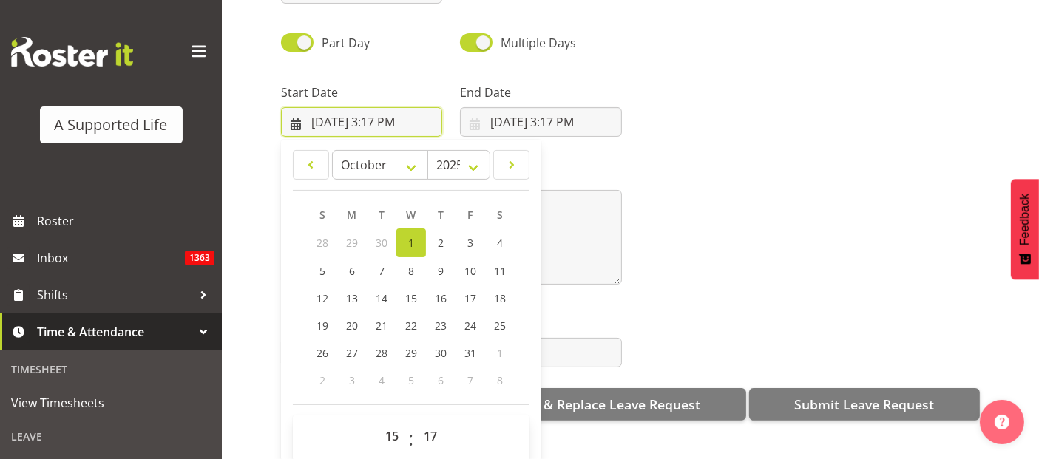
scroll to position [42, 0]
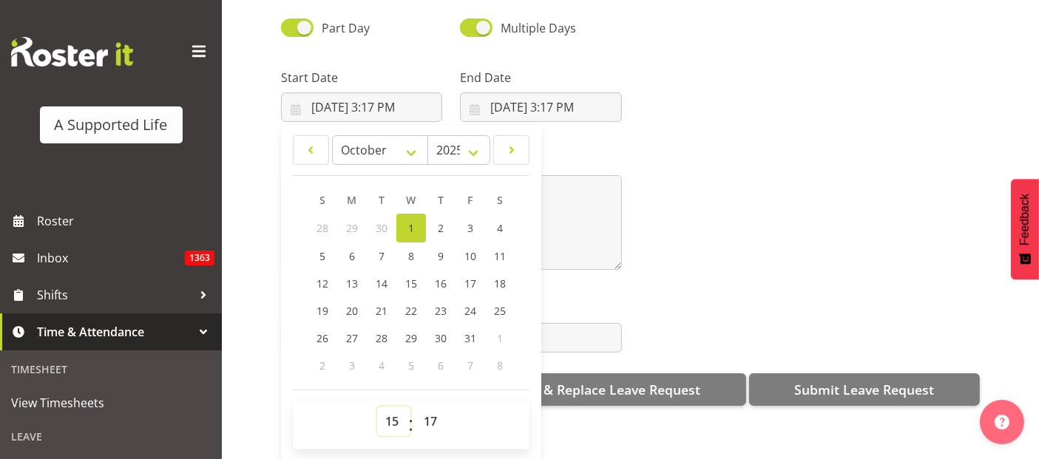
click at [387, 407] on select "00 01 02 03 04 05 06 07 08 09 10 11 12 13 14 15 16 17 18 19 20 21 22 23" at bounding box center [393, 422] width 33 height 30
select select "17"
click at [377, 407] on select "00 01 02 03 04 05 06 07 08 09 10 11 12 13 14 15 16 17 18 19 20 21 22 23" at bounding box center [393, 422] width 33 height 30
type input "10/1/2025, 5:17 PM"
drag, startPoint x: 435, startPoint y: 403, endPoint x: 439, endPoint y: 395, distance: 9.3
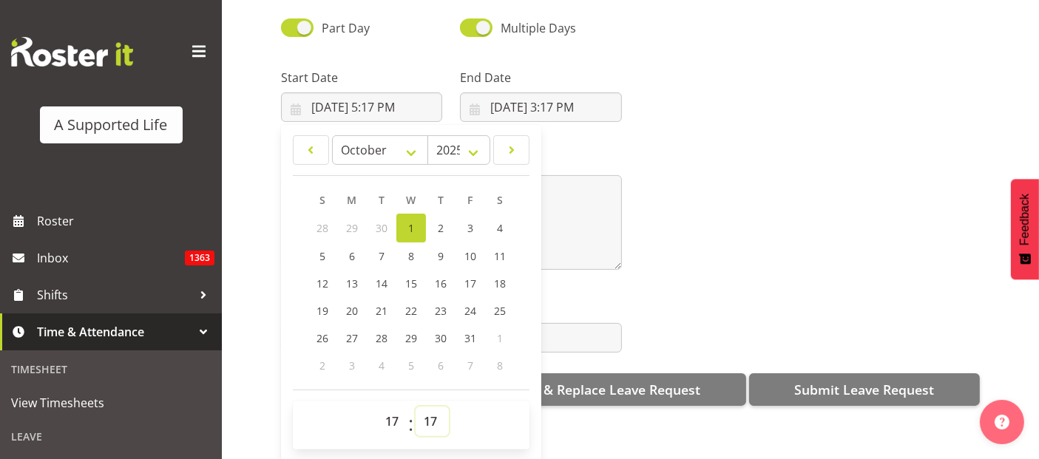
click at [436, 407] on select "00 01 02 03 04 05 06 07 08 09 10 11 12 13 14 15 16 17 18 19 20 21 22 23 24 25 2…" at bounding box center [431, 422] width 33 height 30
select select "0"
click at [415, 407] on select "00 01 02 03 04 05 06 07 08 09 10 11 12 13 14 15 16 17 18 19 20 21 22 23 24 25 2…" at bounding box center [431, 422] width 33 height 30
type input "10/1/2025, 5:00 PM"
click at [559, 92] on input "10/1/2025, 3:17 PM" at bounding box center [540, 107] width 161 height 30
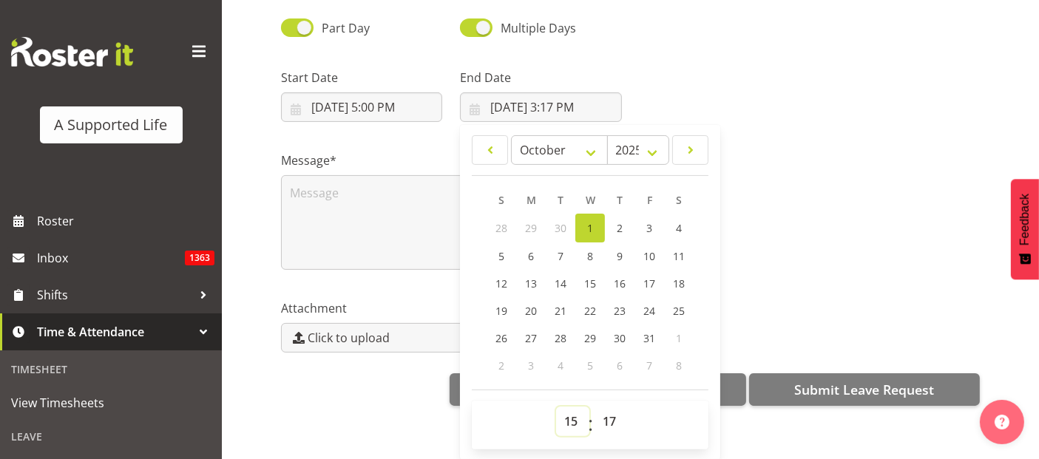
click at [566, 415] on select "00 01 02 03 04 05 06 07 08 09 10 11 12 13 14 15 16 17 18 19 20 21 22 23" at bounding box center [572, 422] width 33 height 30
select select "20"
click at [556, 407] on select "00 01 02 03 04 05 06 07 08 09 10 11 12 13 14 15 16 17 18 19 20 21 22 23" at bounding box center [572, 422] width 33 height 30
type input "10/1/2025, 8:17 PM"
click at [613, 407] on select "00 01 02 03 04 05 06 07 08 09 10 11 12 13 14 15 16 17 18 19 20 21 22 23 24 25 2…" at bounding box center [610, 422] width 33 height 30
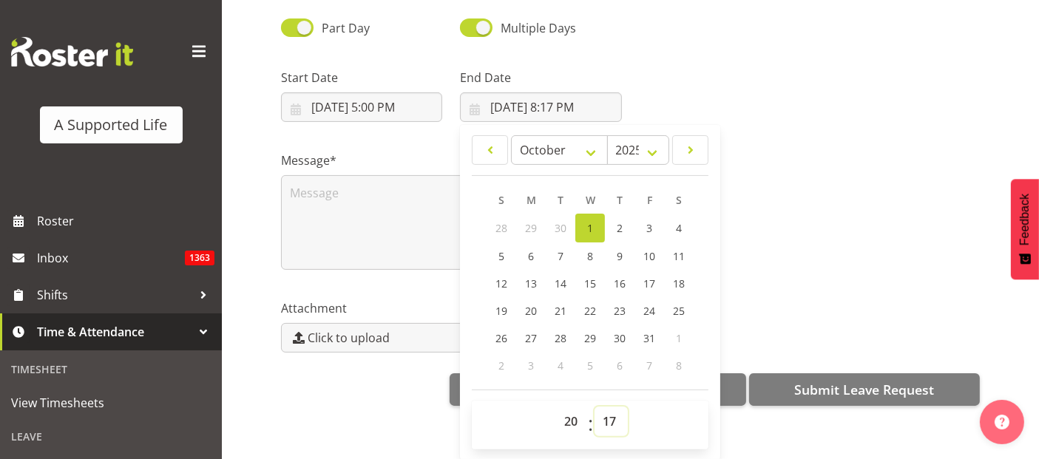
select select "0"
click at [594, 407] on select "00 01 02 03 04 05 06 07 08 09 10 11 12 13 14 15 16 17 18 19 20 21 22 23 24 25 2…" at bounding box center [610, 422] width 33 height 30
type input "10/1/2025, 8:00 PM"
click at [370, 184] on textarea at bounding box center [451, 222] width 341 height 95
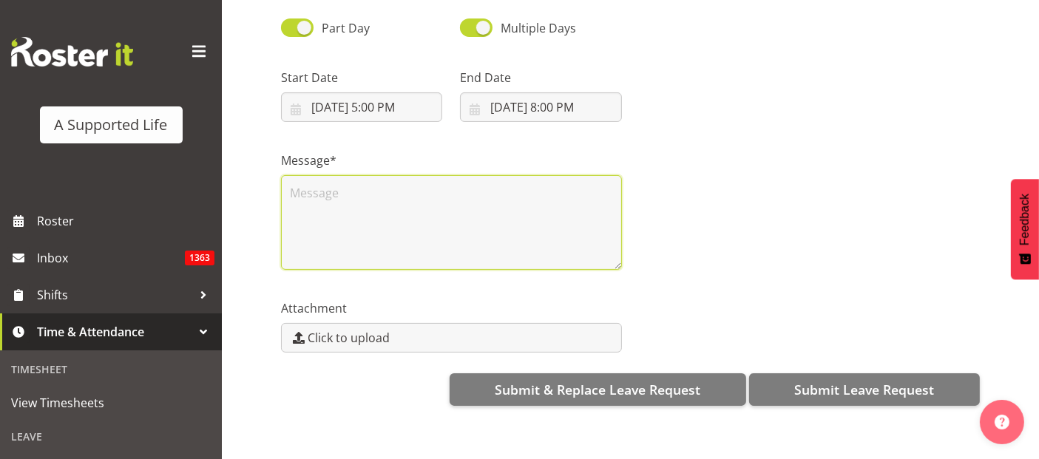
scroll to position [0, 0]
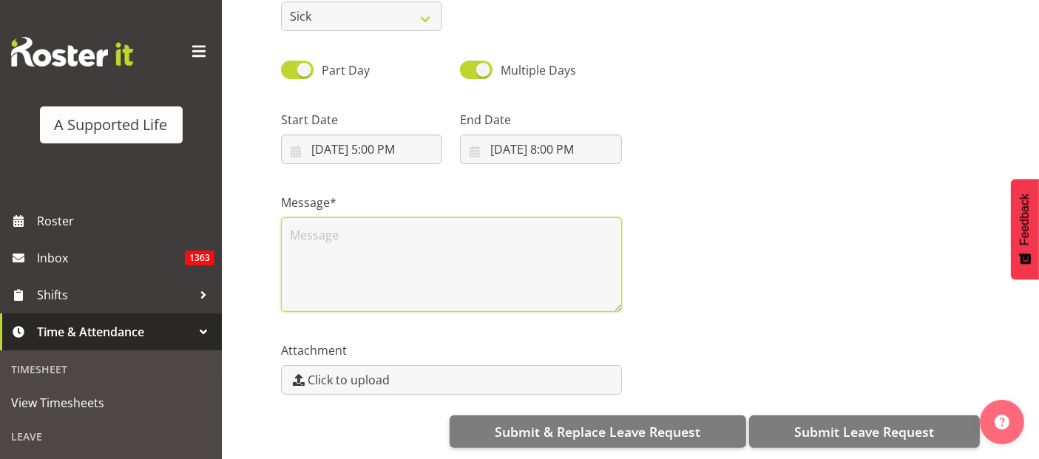
click at [411, 228] on textarea at bounding box center [451, 264] width 341 height 95
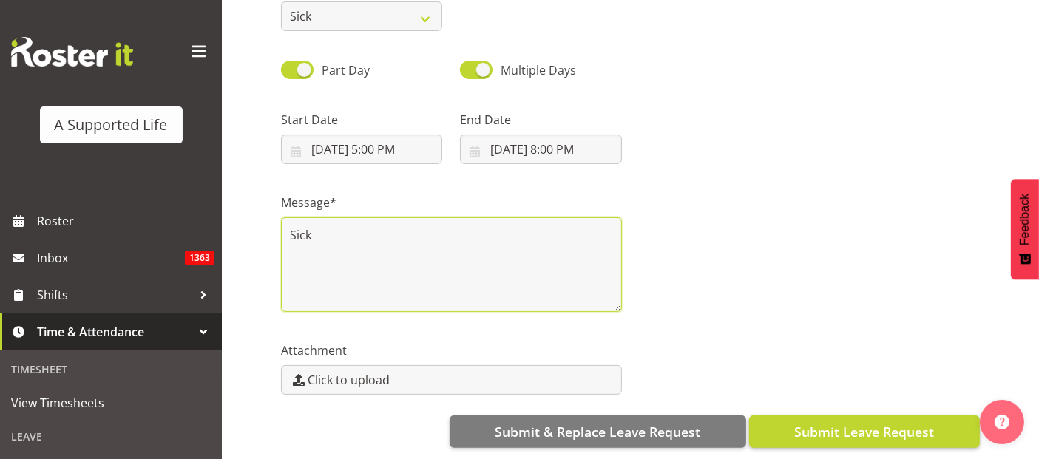
type textarea "Sick"
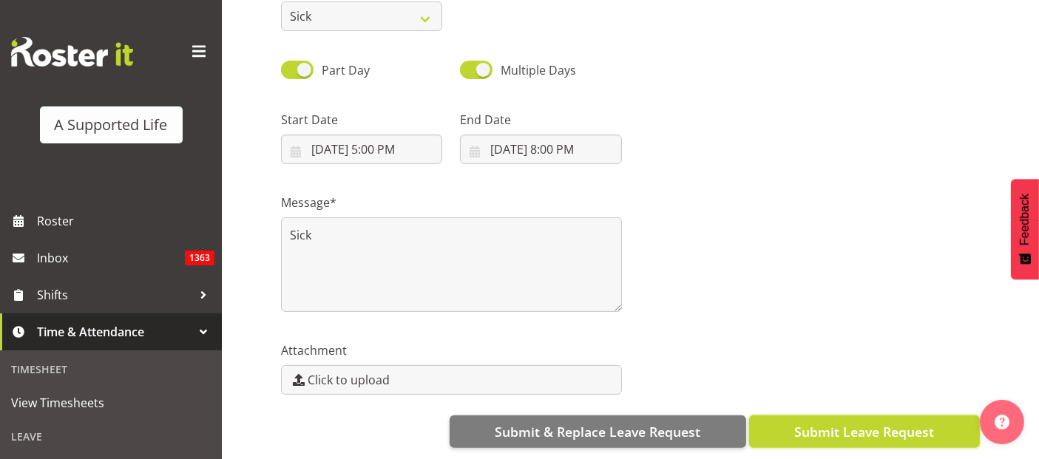
click at [824, 422] on span "Submit Leave Request" at bounding box center [864, 431] width 140 height 19
